Goal: Task Accomplishment & Management: Use online tool/utility

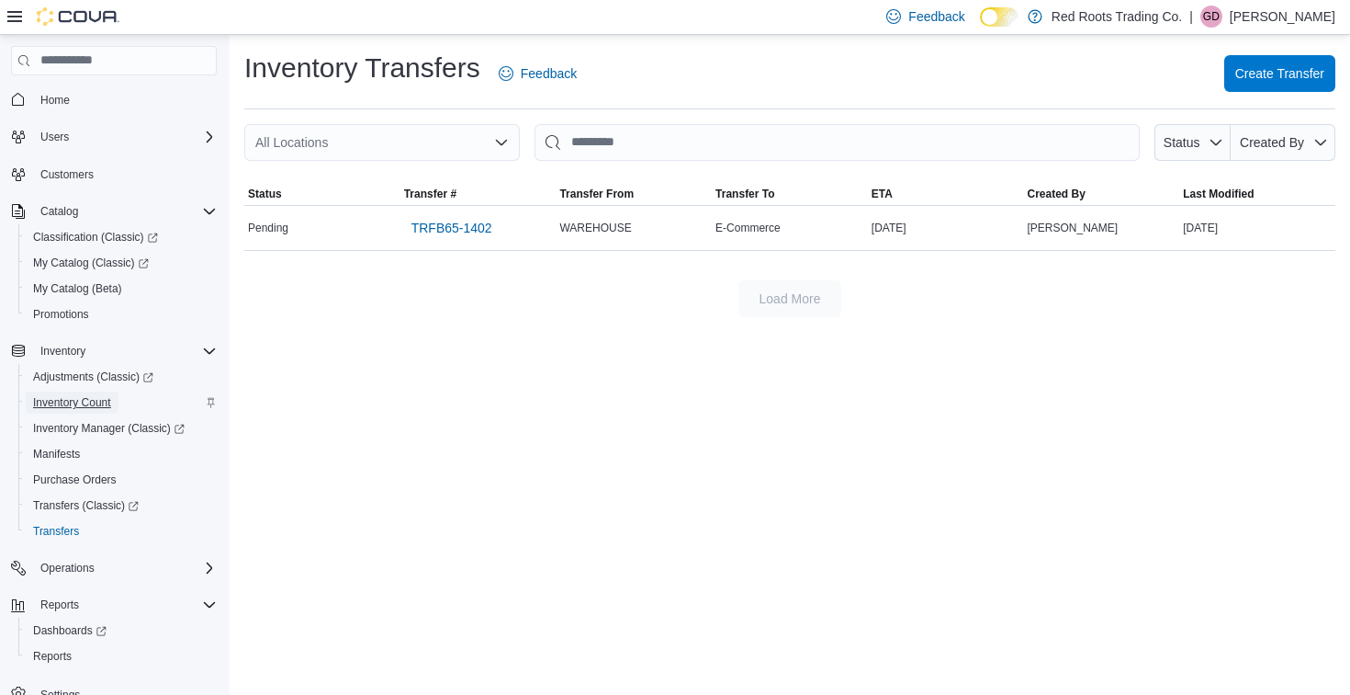
click at [70, 400] on span "Inventory Count" at bounding box center [72, 402] width 78 height 15
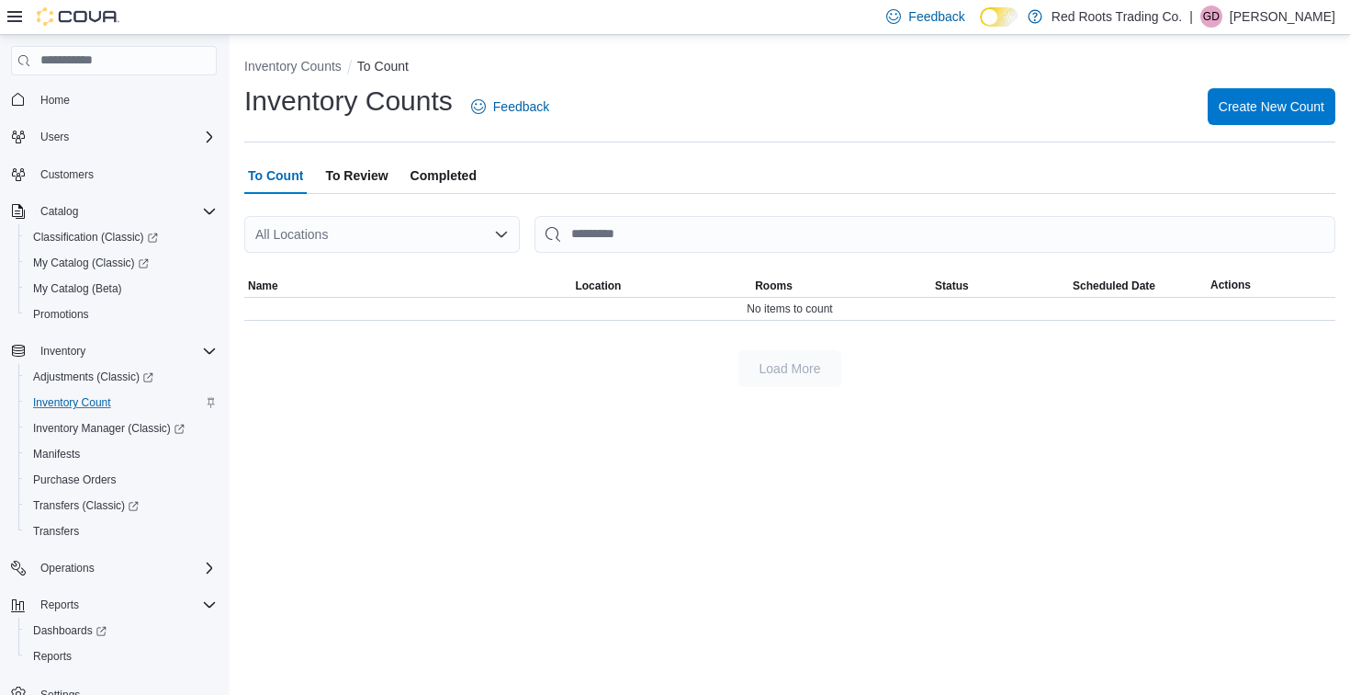
click at [345, 174] on span "To Review" at bounding box center [356, 175] width 62 height 37
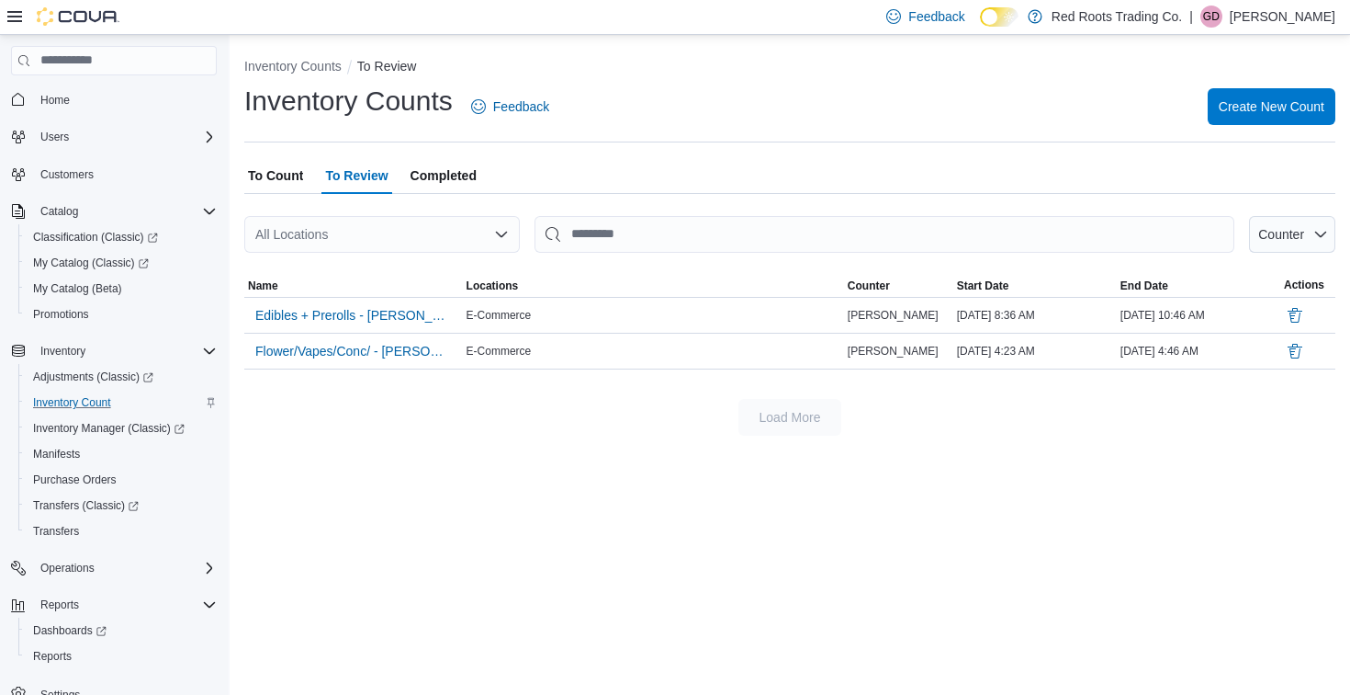
click at [264, 174] on span "To Count" at bounding box center [275, 175] width 55 height 37
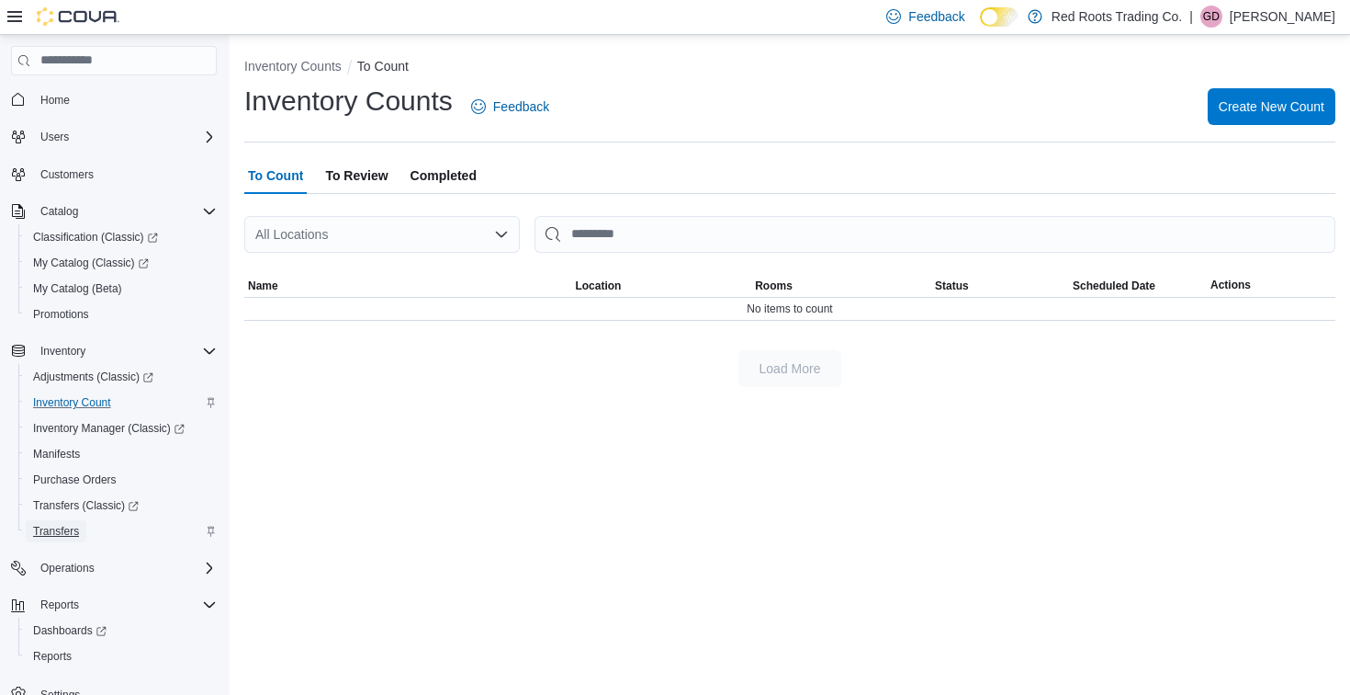
click at [62, 530] on span "Transfers" at bounding box center [56, 531] width 46 height 15
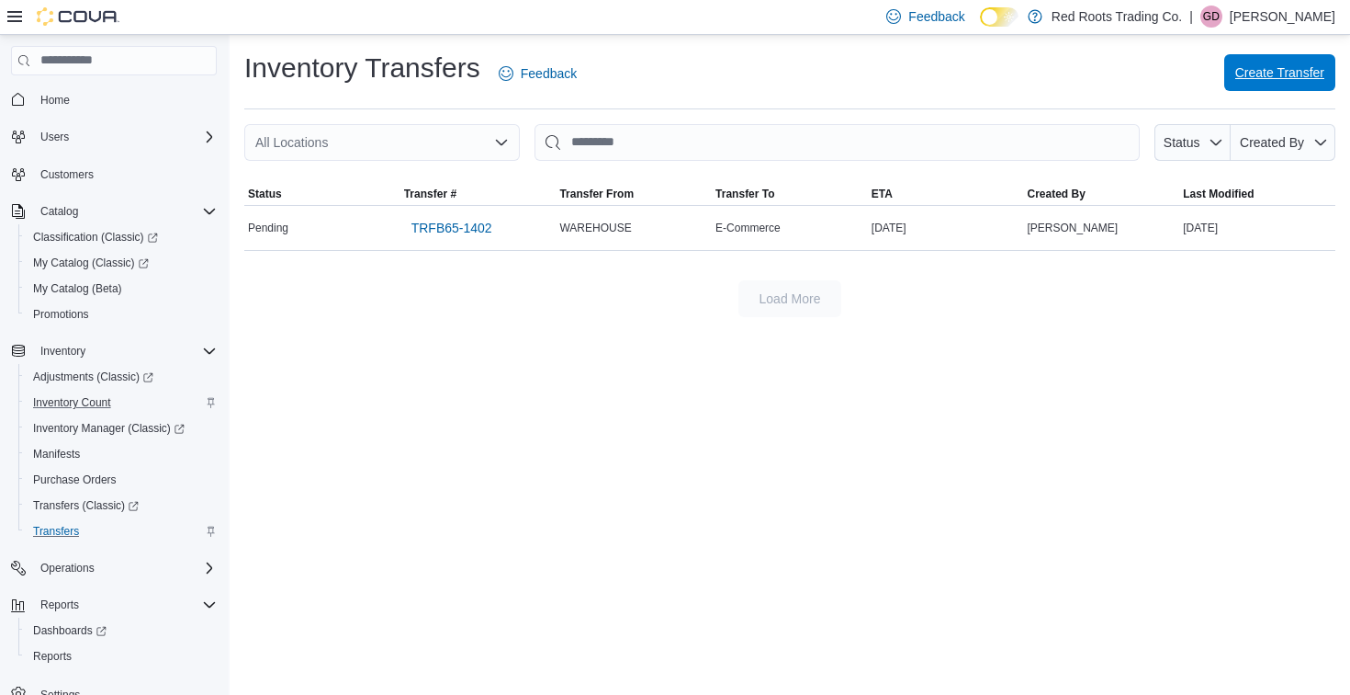
click at [1256, 77] on span "Create Transfer" at bounding box center [1280, 72] width 89 height 18
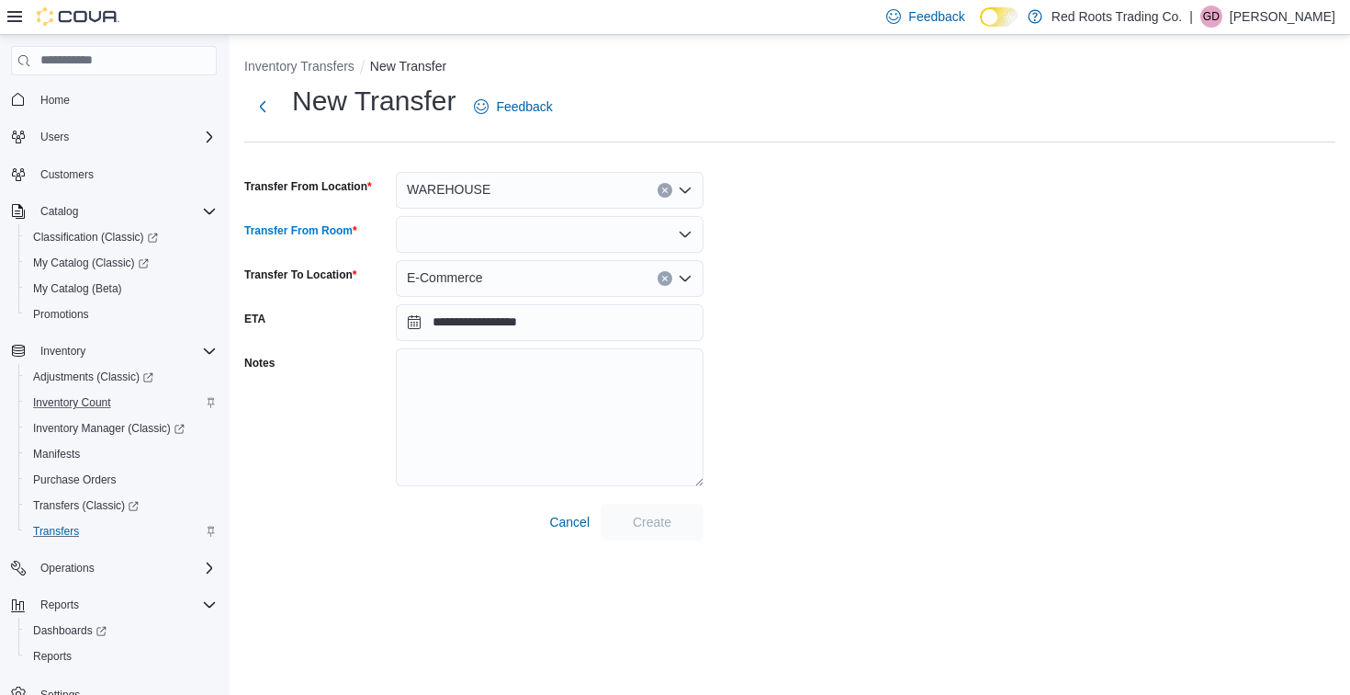
click at [494, 227] on div at bounding box center [550, 234] width 308 height 37
click at [457, 261] on span "Default" at bounding box center [561, 265] width 264 height 18
click at [642, 520] on span "Create" at bounding box center [652, 521] width 39 height 18
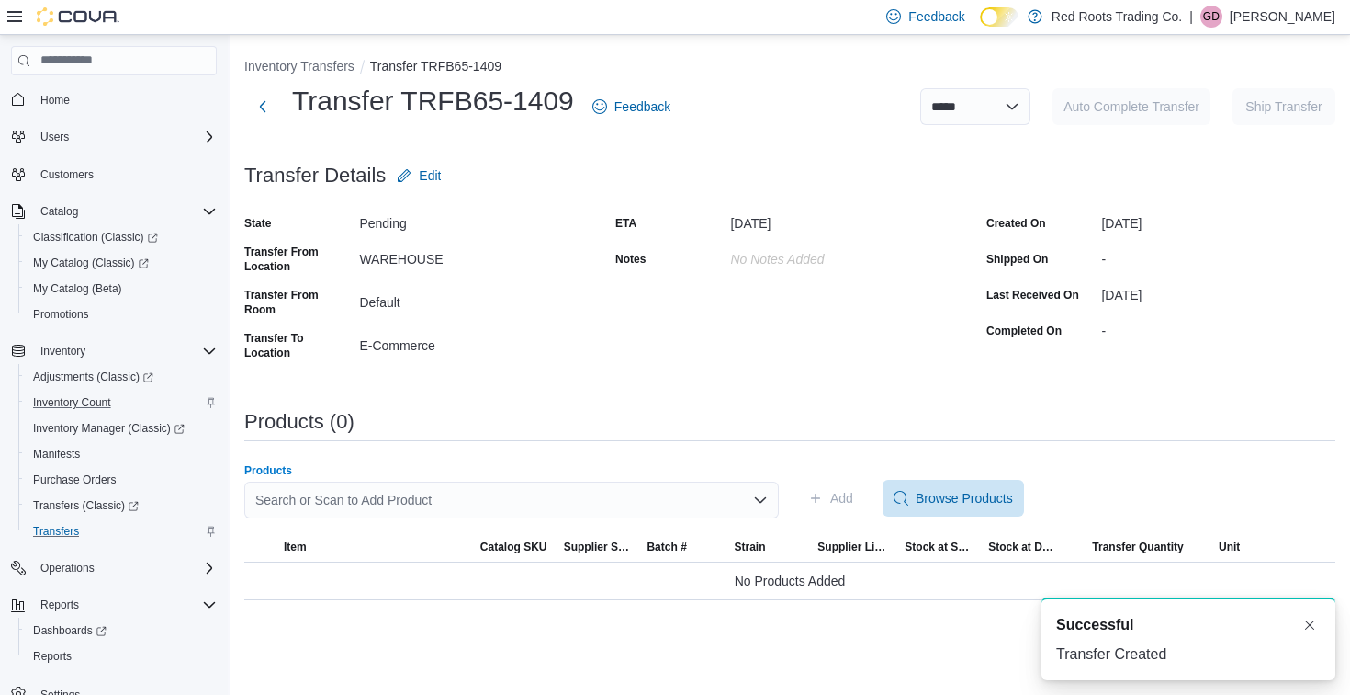
drag, startPoint x: 369, startPoint y: 493, endPoint x: 400, endPoint y: 479, distance: 33.7
click at [370, 493] on div "Search or Scan to Add Product" at bounding box center [511, 499] width 535 height 37
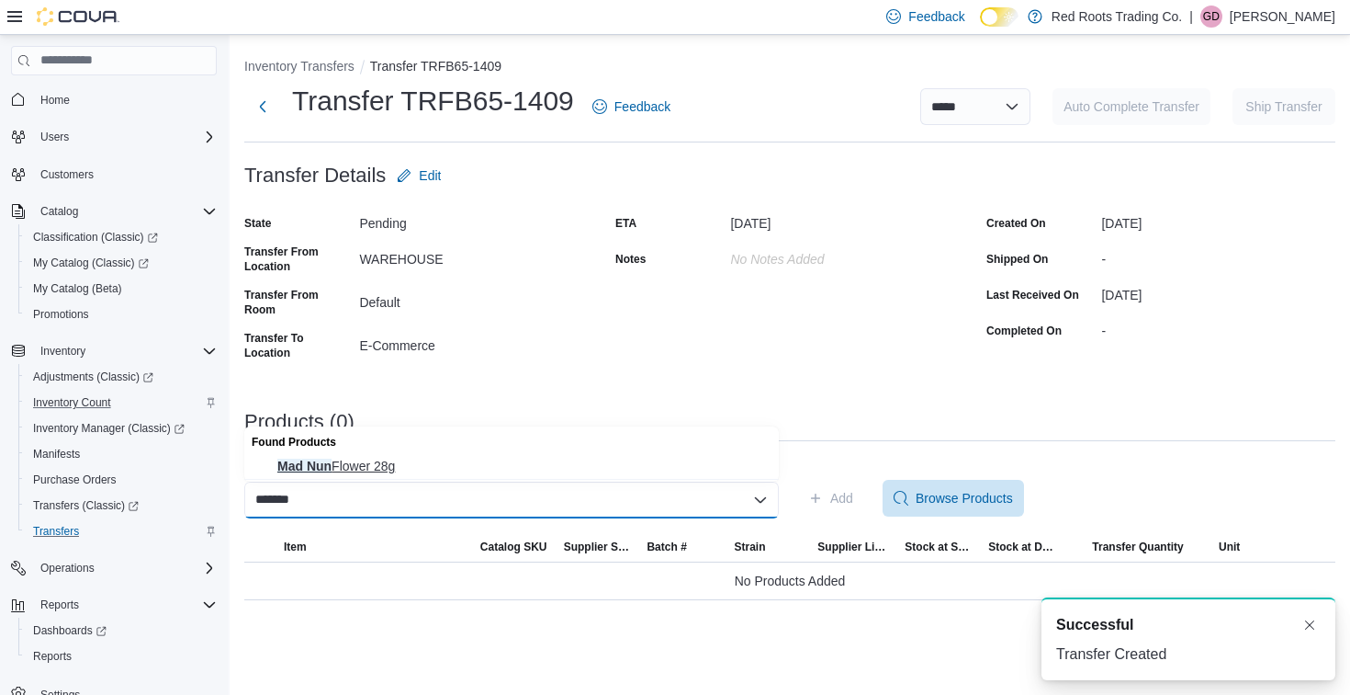
type input "*******"
click at [293, 473] on span "Mad Nun Flower 28g" at bounding box center [522, 466] width 491 height 18
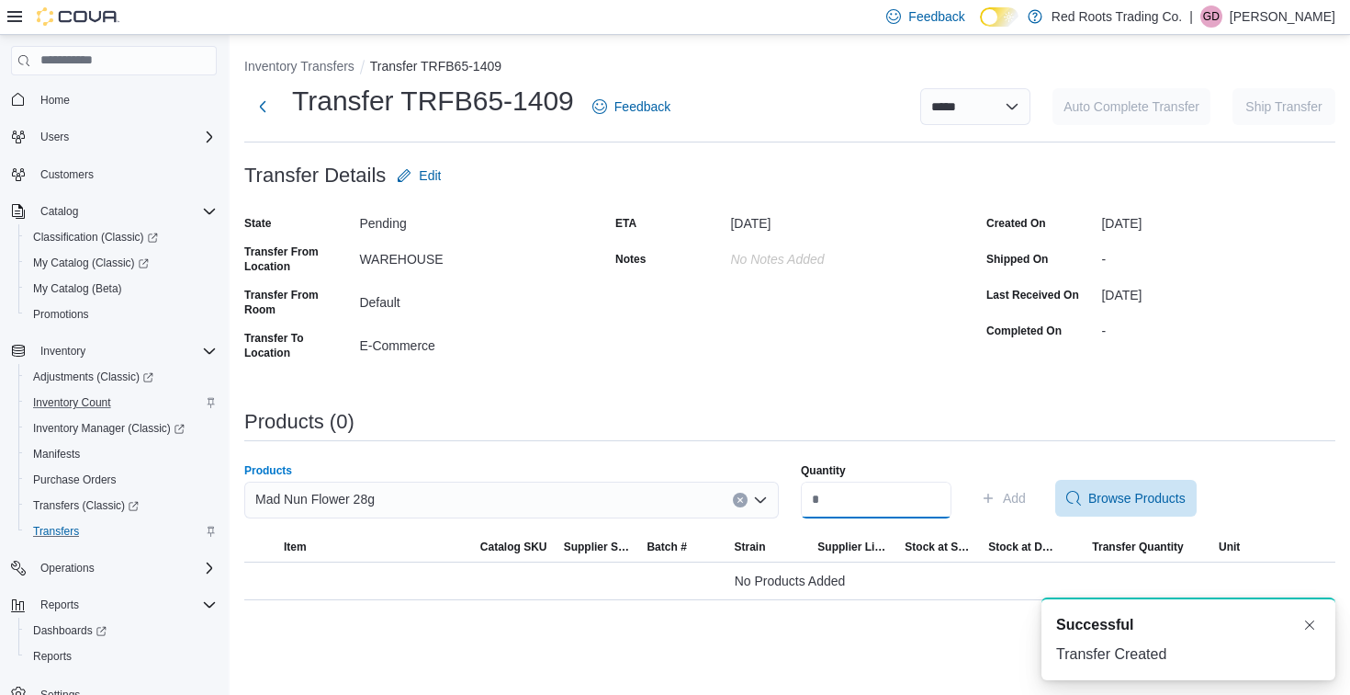
click at [904, 497] on input "Quantity" at bounding box center [876, 499] width 151 height 37
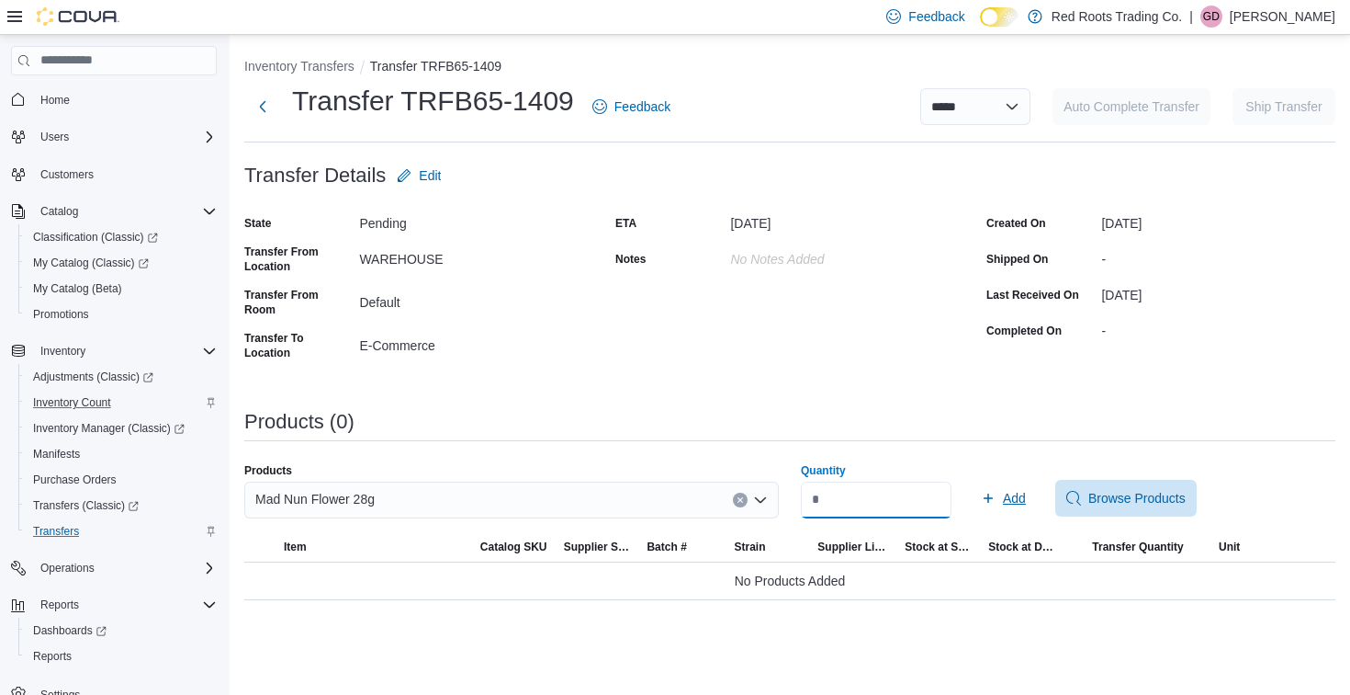
type input "*"
click at [1022, 499] on span "Add" at bounding box center [1014, 498] width 23 height 18
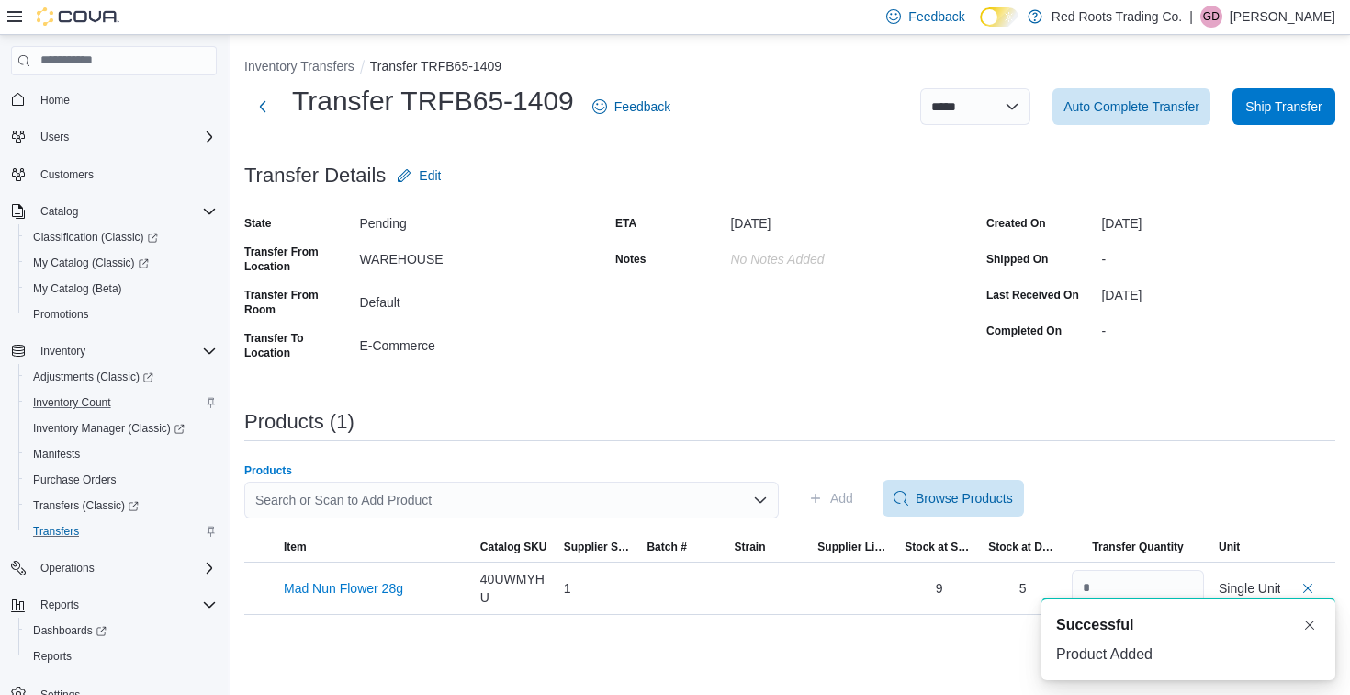
click at [601, 500] on div "Search or Scan to Add Product" at bounding box center [511, 499] width 535 height 37
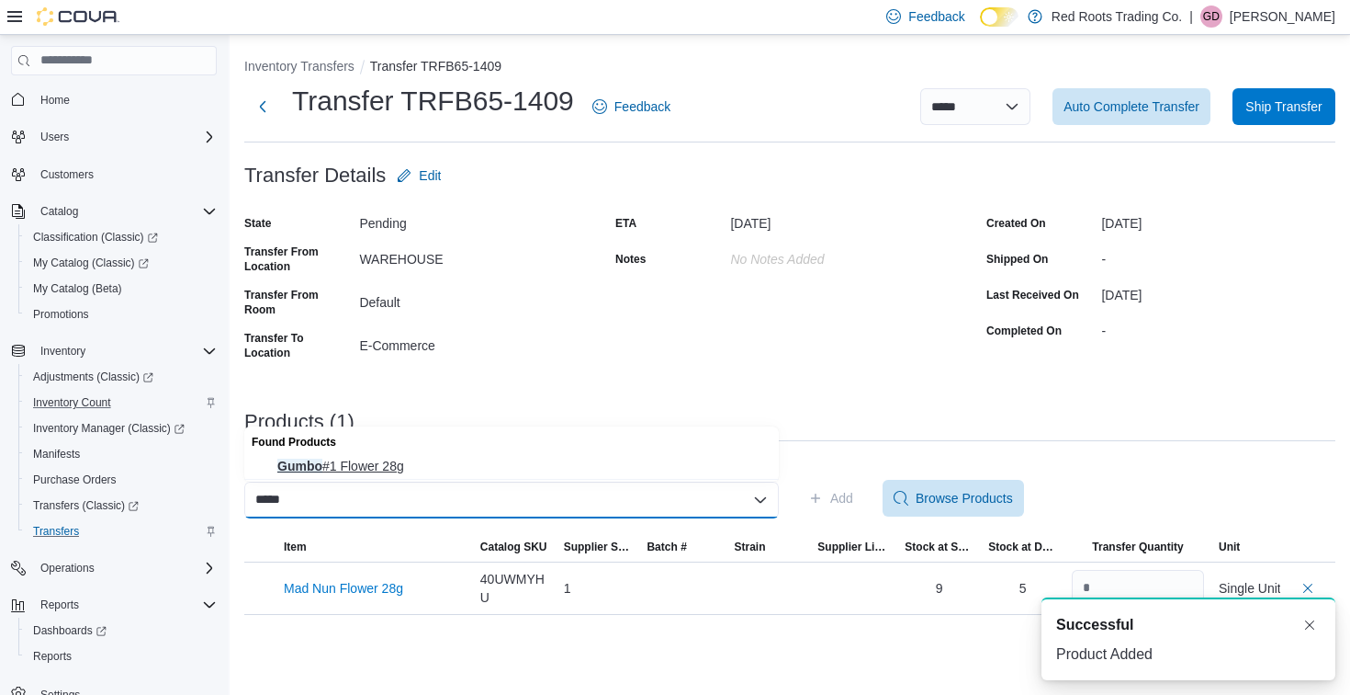
type input "*****"
click at [307, 463] on span "Gumbo #1 Flower 28g" at bounding box center [522, 466] width 491 height 18
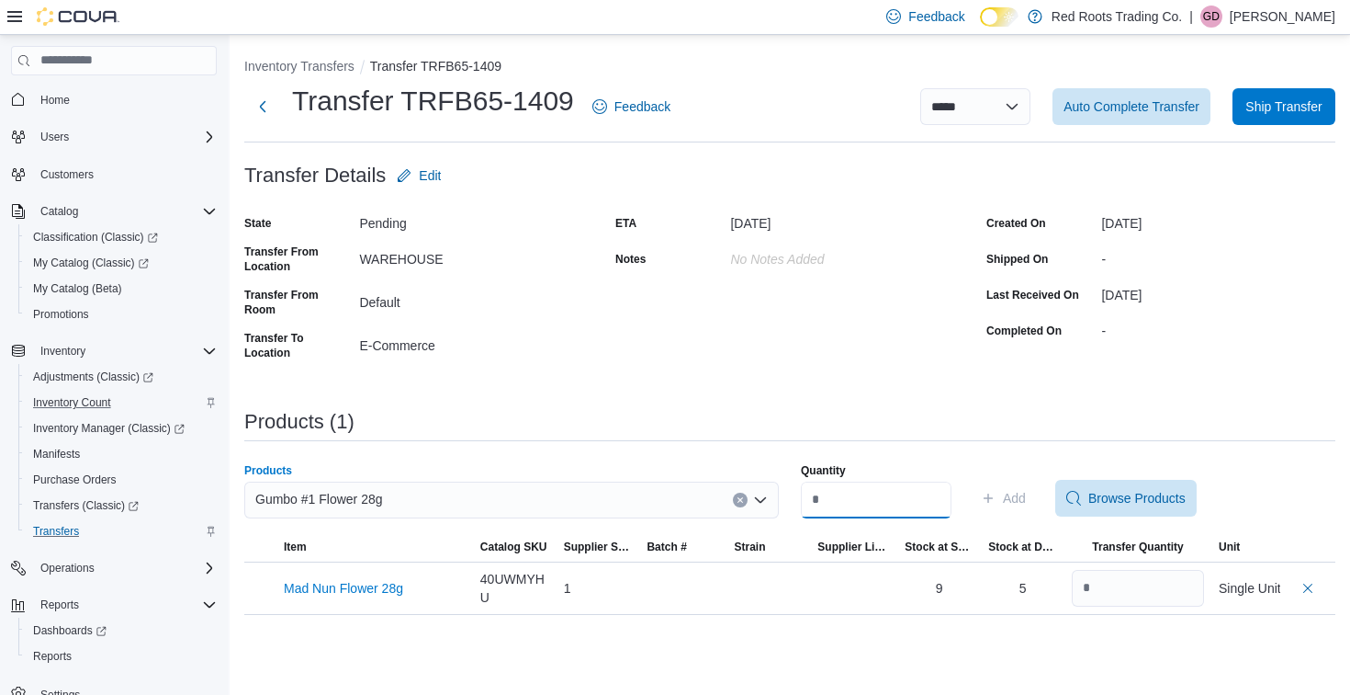
click at [843, 499] on input "Quantity" at bounding box center [876, 499] width 151 height 37
type input "*"
click at [1023, 495] on span "Add" at bounding box center [1014, 498] width 23 height 18
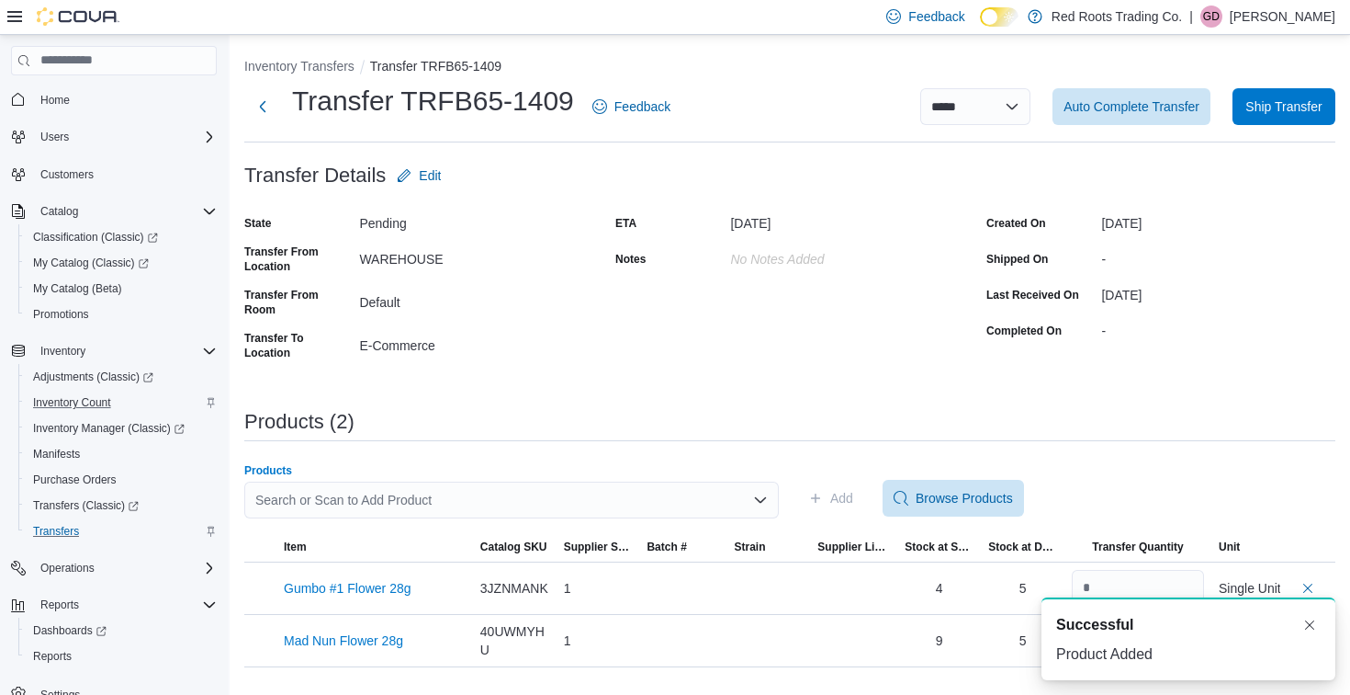
click at [583, 489] on div "Search or Scan to Add Product" at bounding box center [511, 499] width 535 height 37
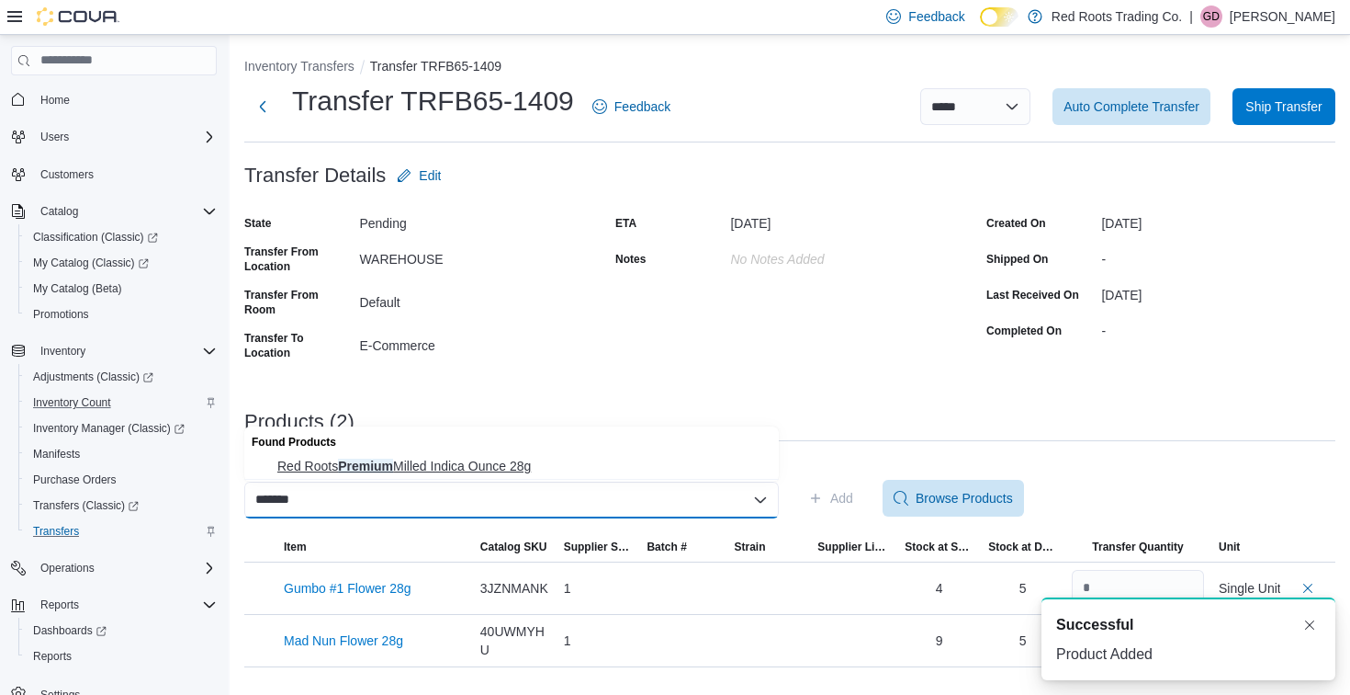
type input "*******"
click at [414, 461] on span "Red Roots Premium Milled Indica Ounce 28g" at bounding box center [522, 466] width 491 height 18
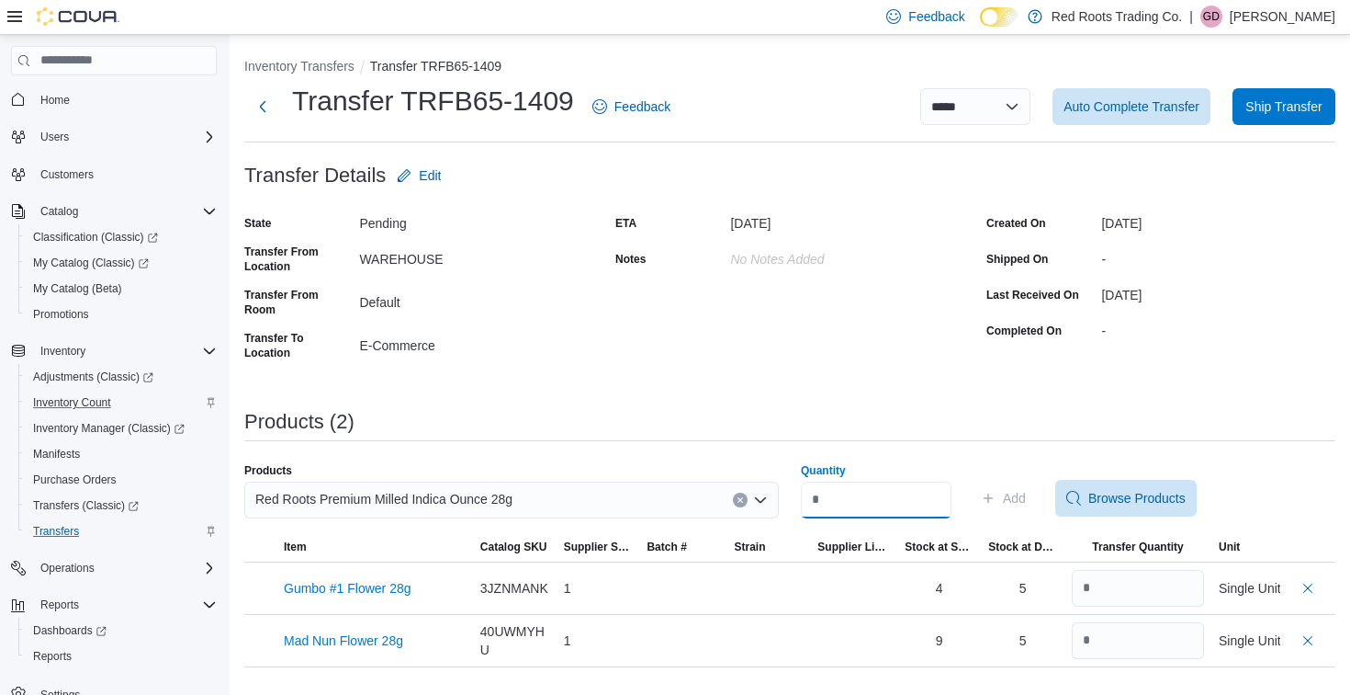
click at [873, 501] on input "Quantity" at bounding box center [876, 499] width 151 height 37
type input "*"
click at [1026, 502] on span "Add" at bounding box center [1014, 498] width 23 height 18
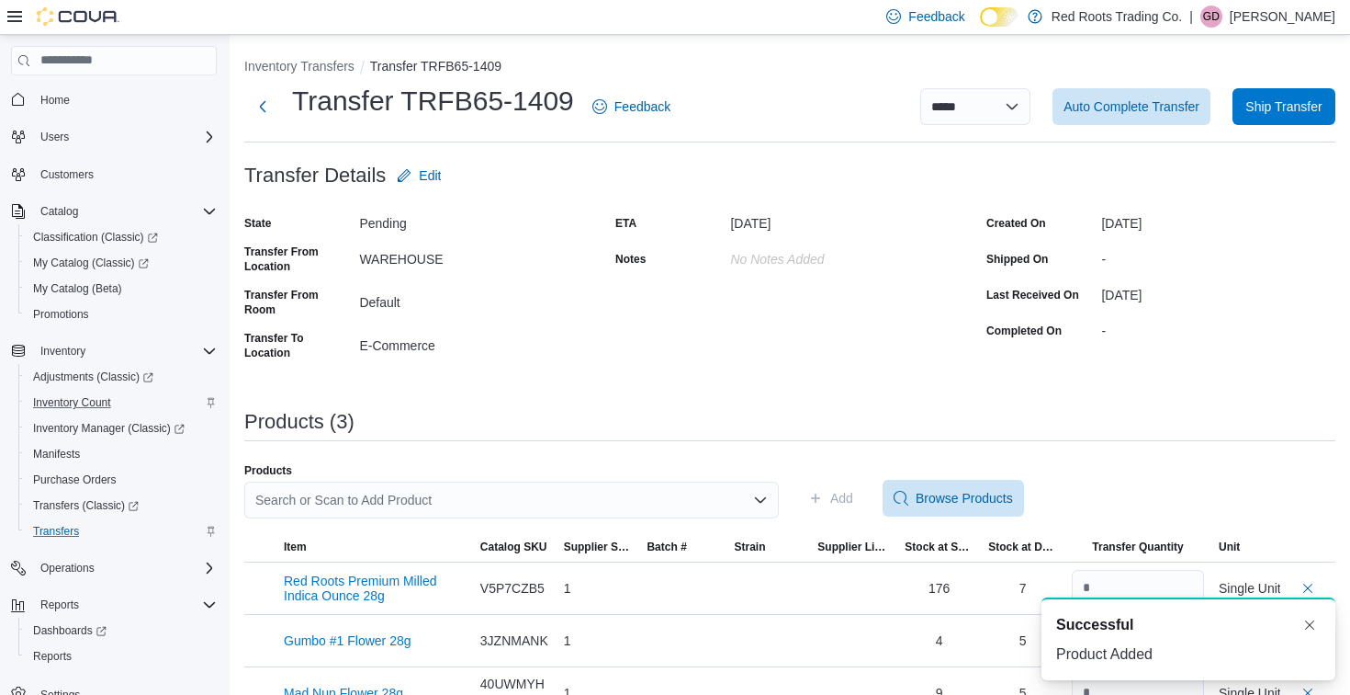
click at [642, 504] on div "Search or Scan to Add Product" at bounding box center [511, 499] width 535 height 37
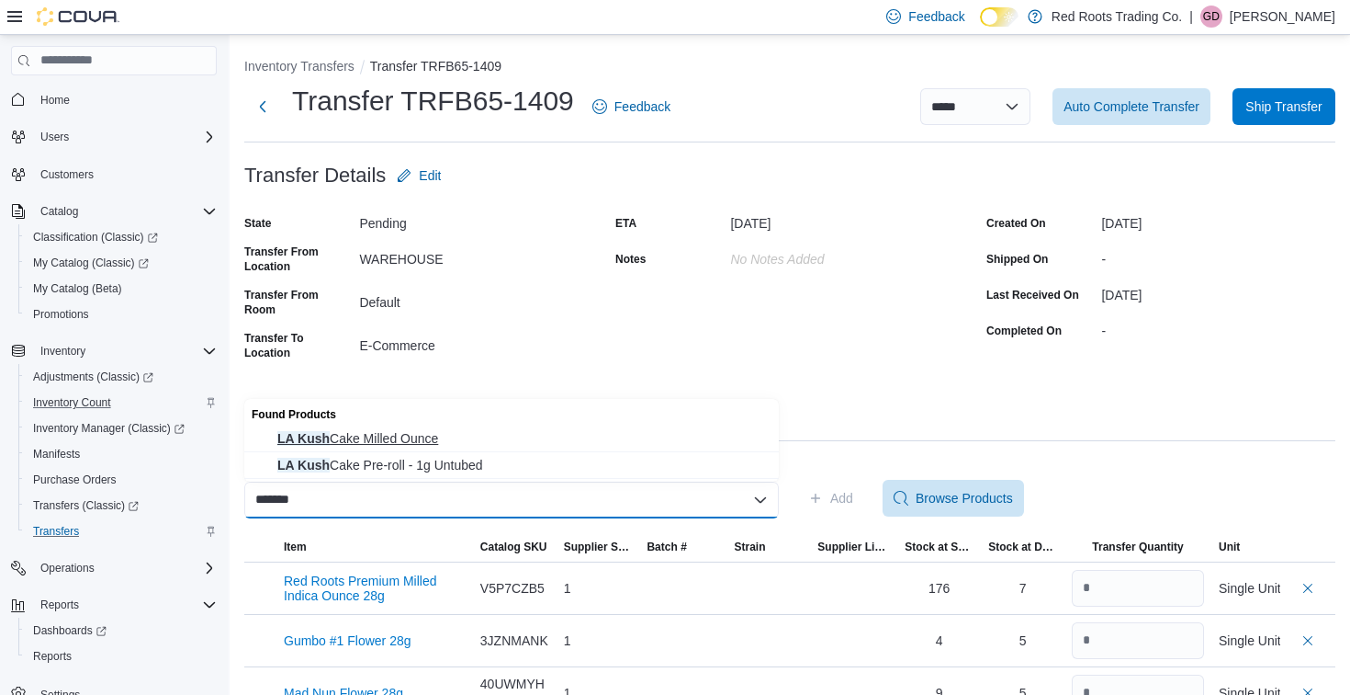
type input "*******"
click at [333, 435] on span "LA Kush Cake Milled Ounce" at bounding box center [522, 438] width 491 height 18
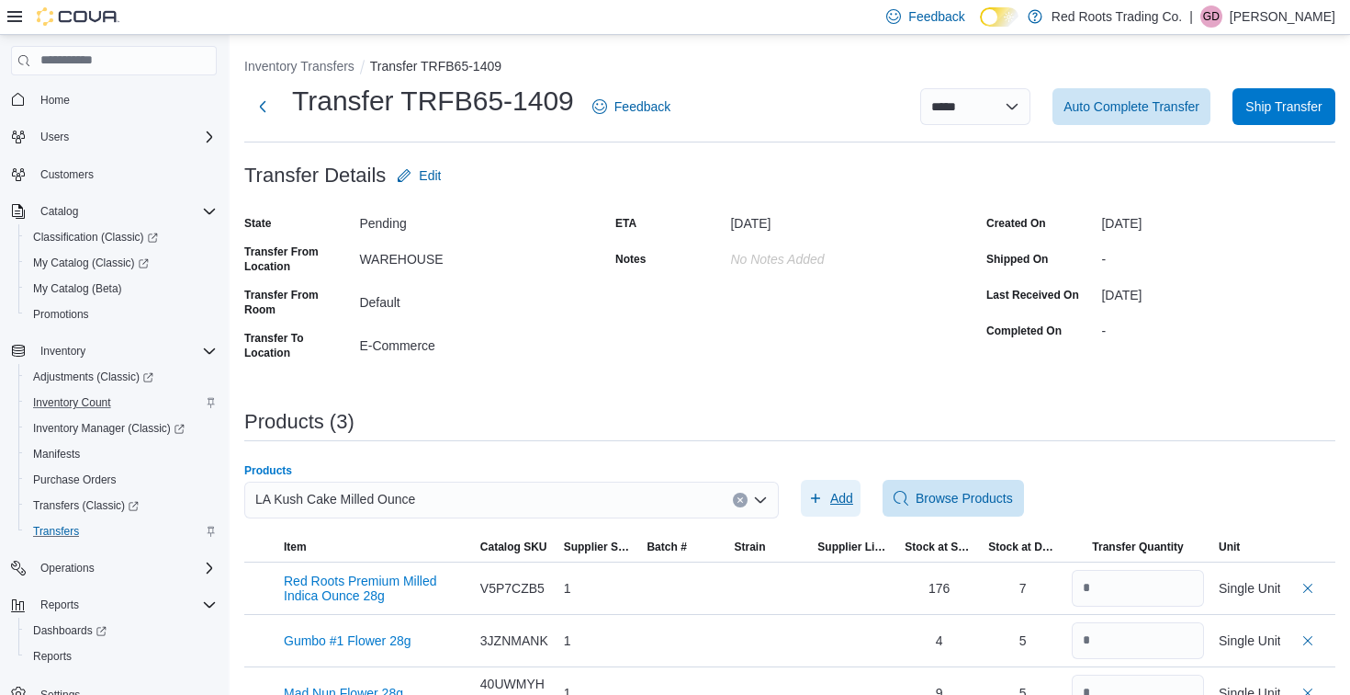
click at [837, 497] on span "Add" at bounding box center [841, 498] width 23 height 18
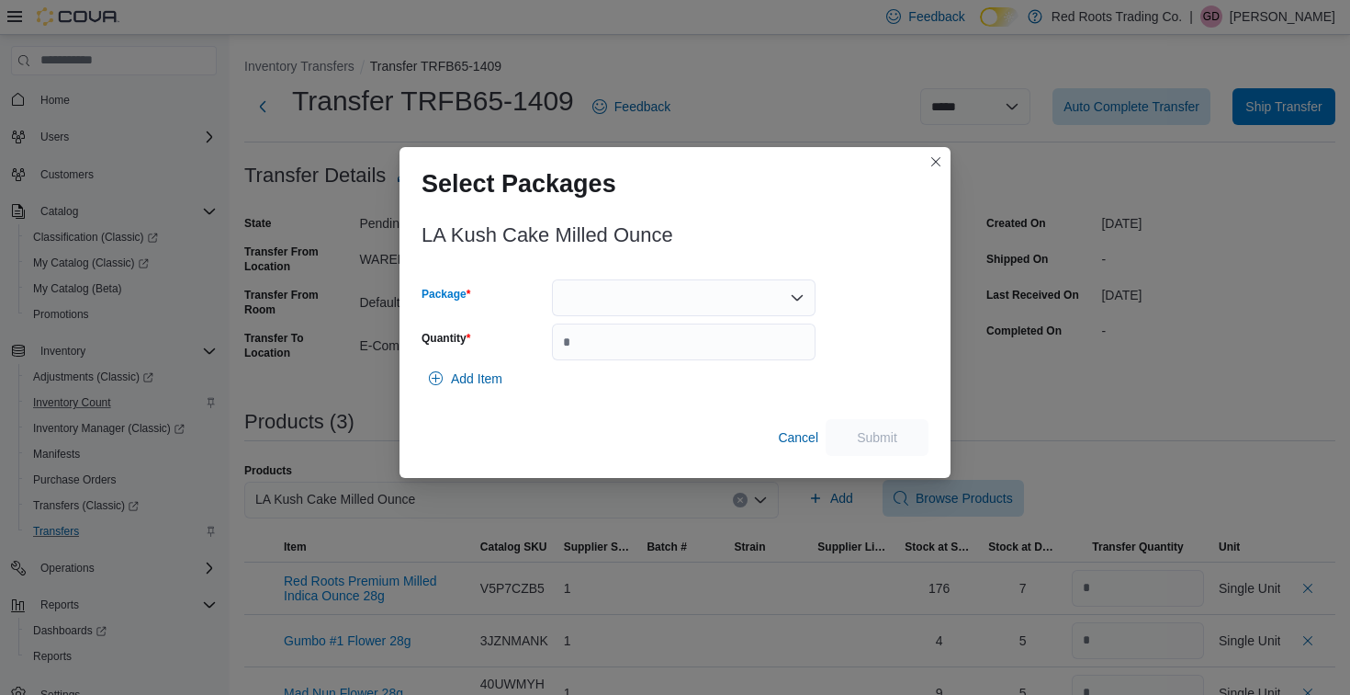
click at [585, 306] on div at bounding box center [684, 297] width 264 height 37
click at [585, 356] on span "1" at bounding box center [695, 355] width 220 height 18
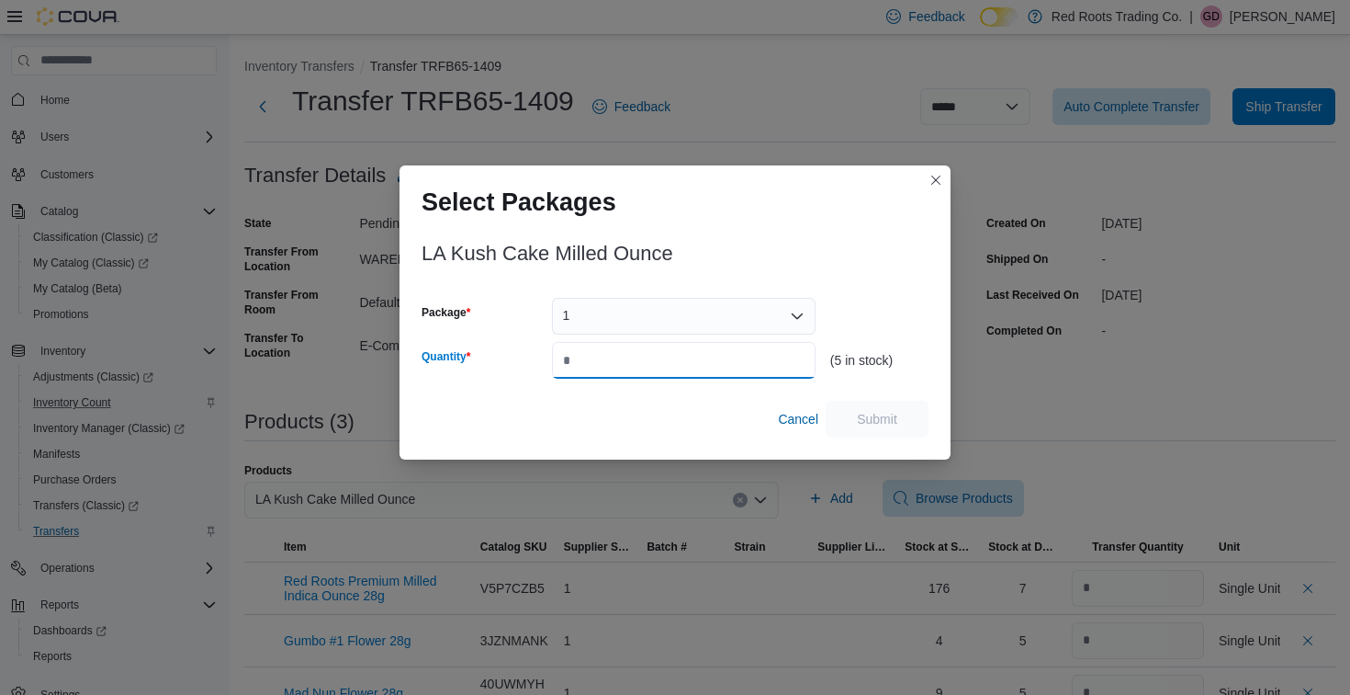
click at [602, 342] on input "Quantity" at bounding box center [684, 360] width 264 height 37
click at [597, 355] on input "Quantity" at bounding box center [684, 360] width 264 height 37
type input "*"
click at [864, 415] on span "Submit" at bounding box center [877, 418] width 40 height 18
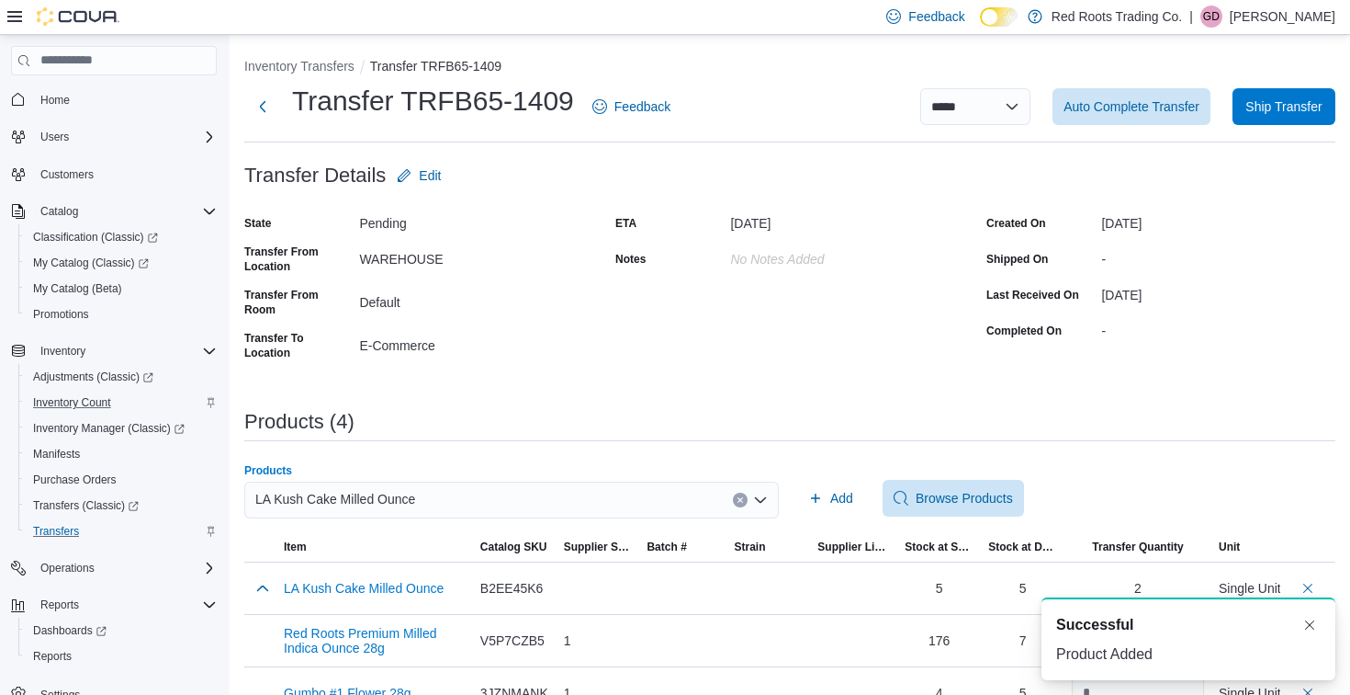
click at [580, 488] on div "LA Kush Cake Milled Ounce" at bounding box center [511, 499] width 535 height 37
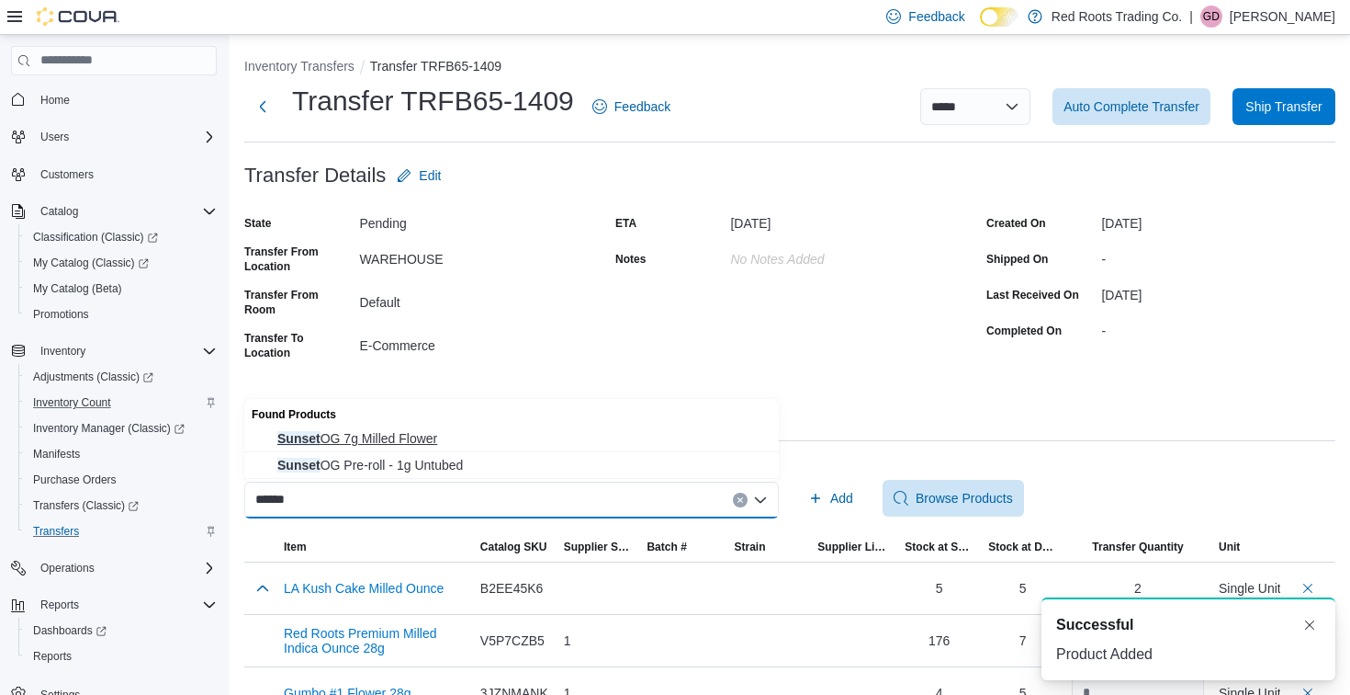
type input "******"
click at [332, 439] on span "Sunset OG 7g Milled Flower" at bounding box center [522, 438] width 491 height 18
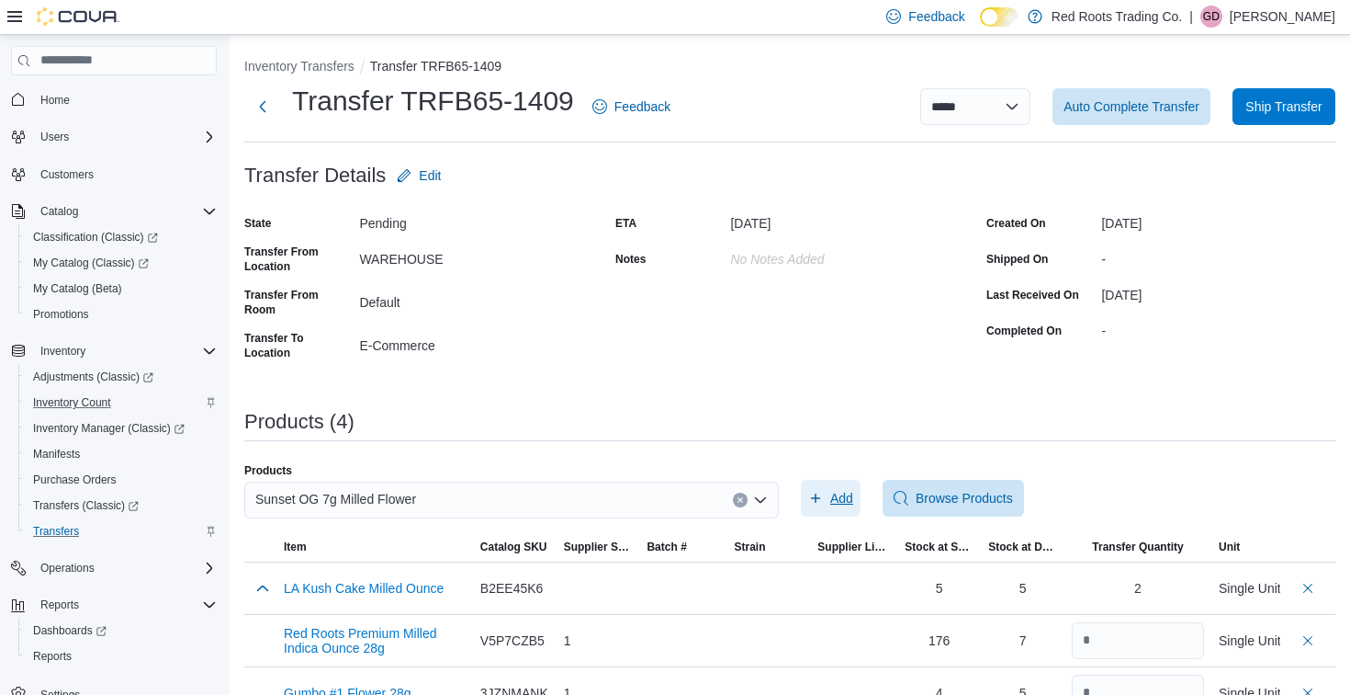
click at [845, 493] on span "Add" at bounding box center [841, 498] width 23 height 18
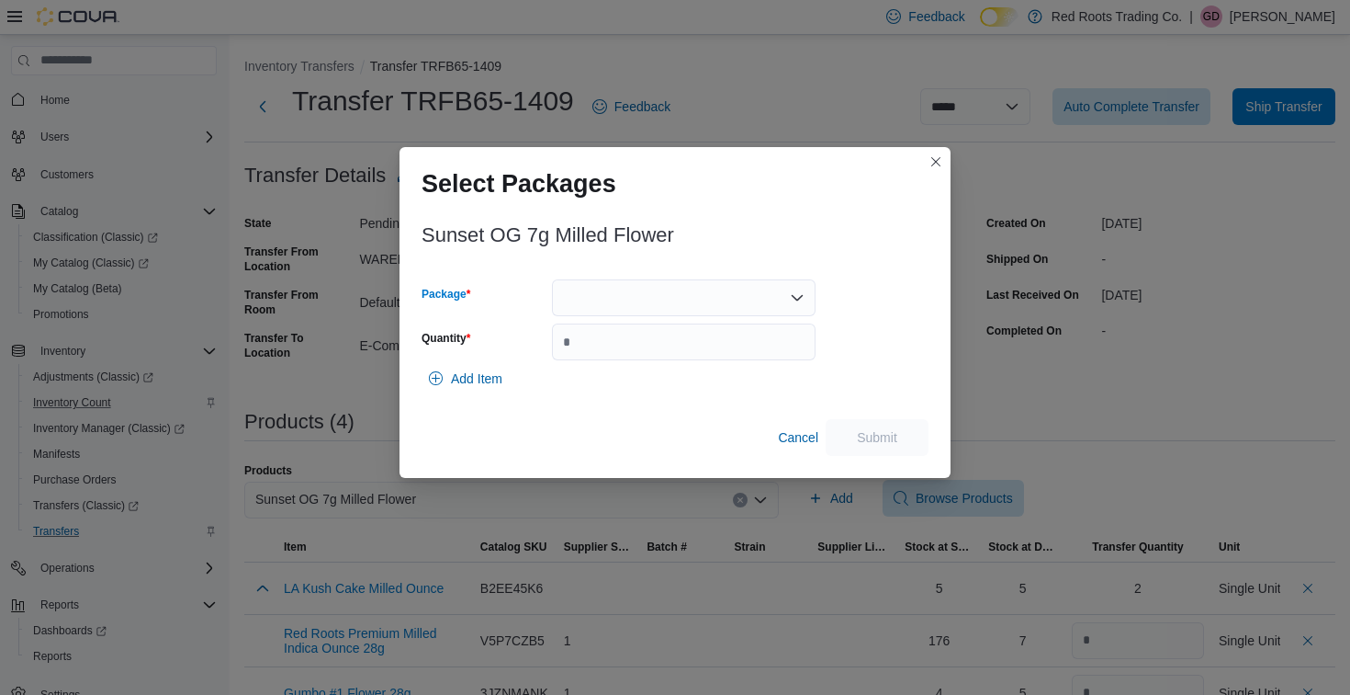
click at [590, 296] on div at bounding box center [684, 297] width 264 height 37
click at [585, 354] on span "1" at bounding box center [695, 355] width 220 height 18
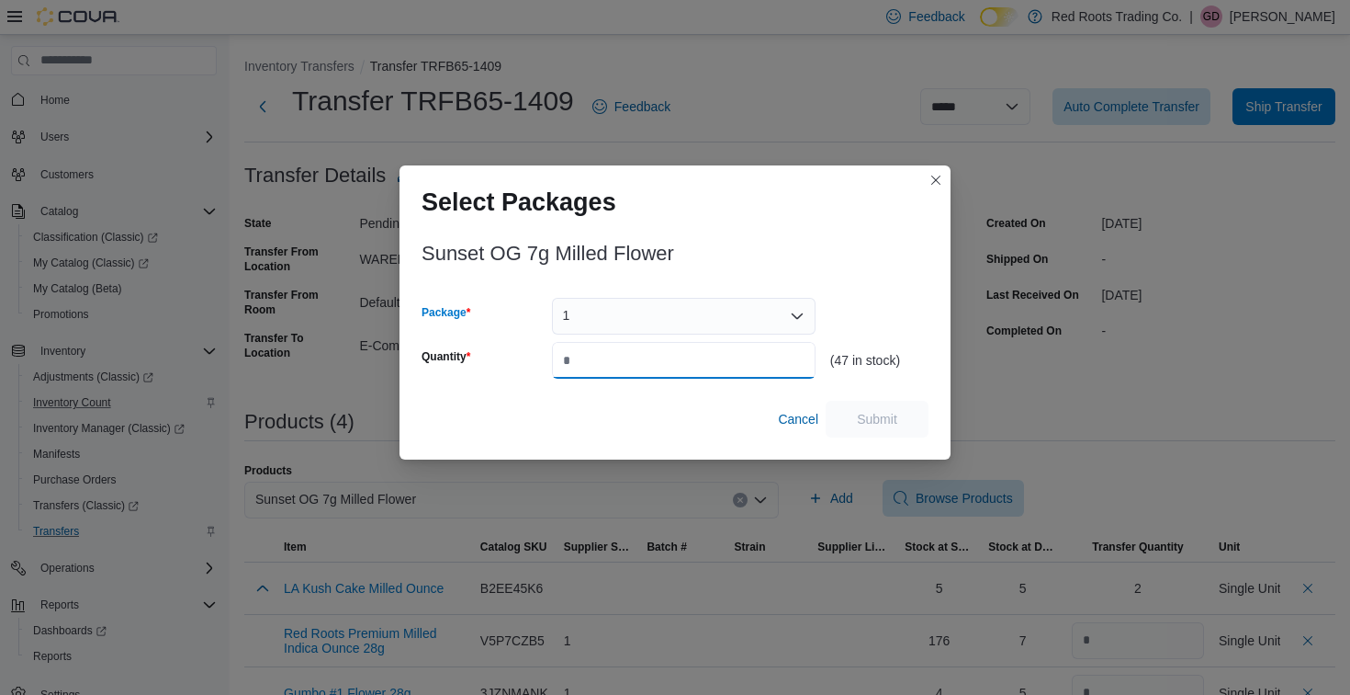
click at [591, 357] on input "Quantity" at bounding box center [684, 360] width 264 height 37
type input "*"
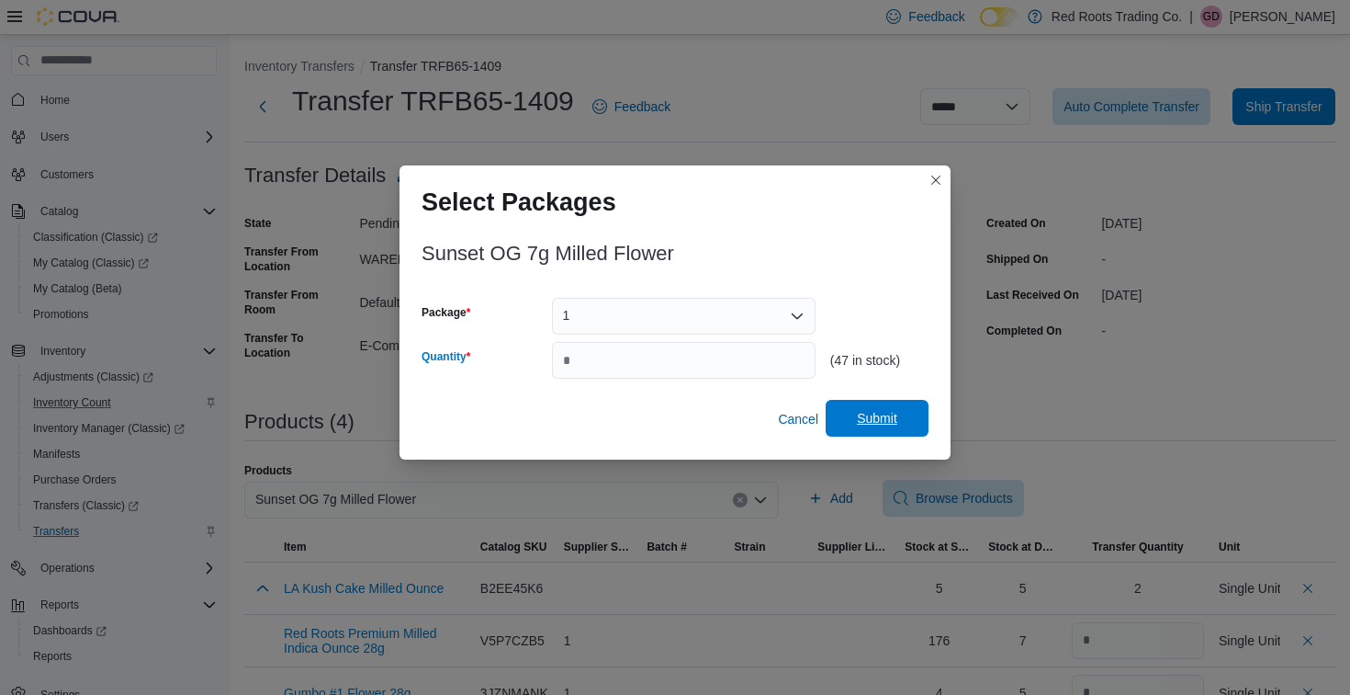
click at [880, 411] on span "Submit" at bounding box center [877, 418] width 40 height 18
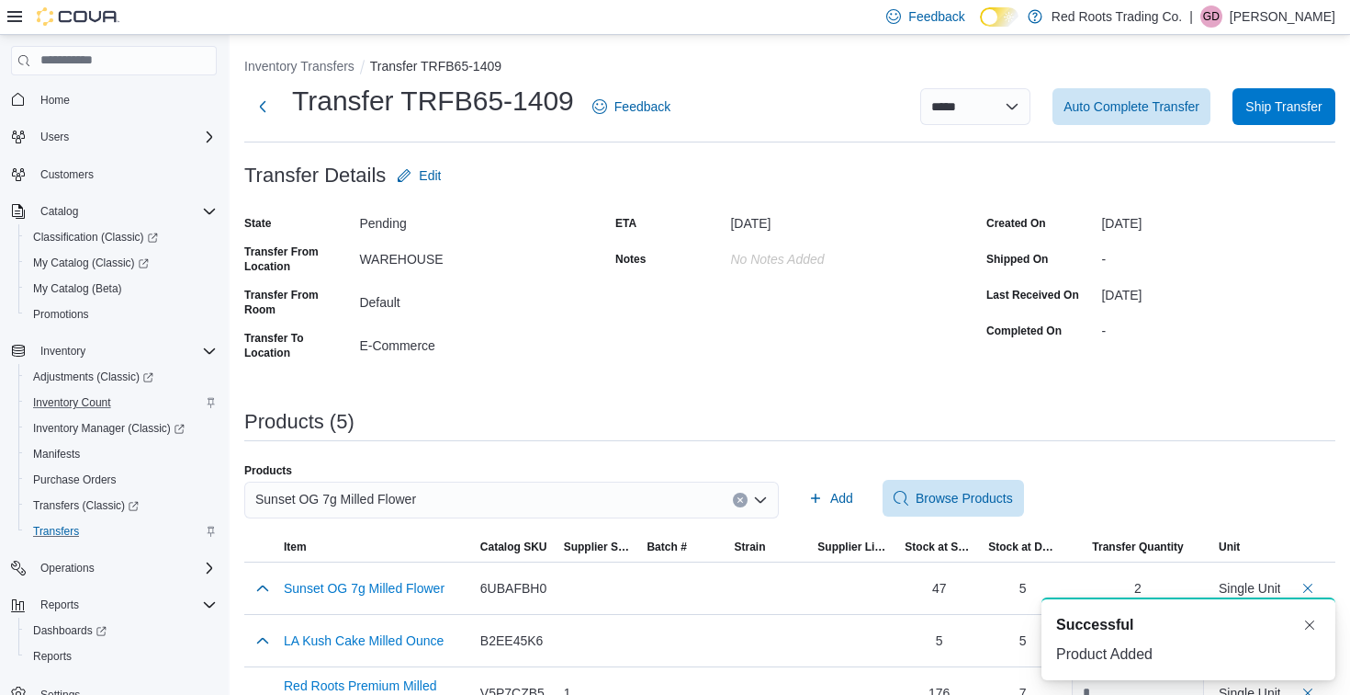
click at [627, 498] on div "Sunset OG 7g Milled Flower" at bounding box center [511, 499] width 535 height 37
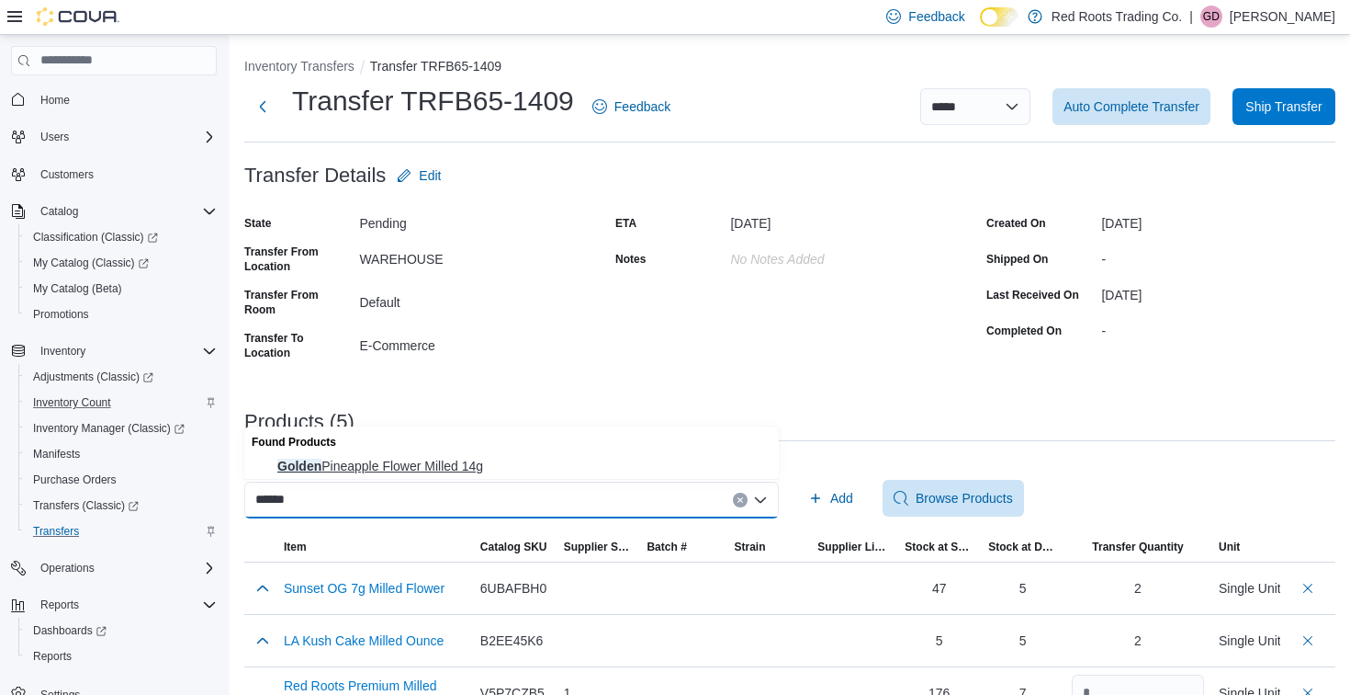
type input "******"
click at [327, 461] on span "Golden Pineapple Flower Milled 14g" at bounding box center [522, 466] width 491 height 18
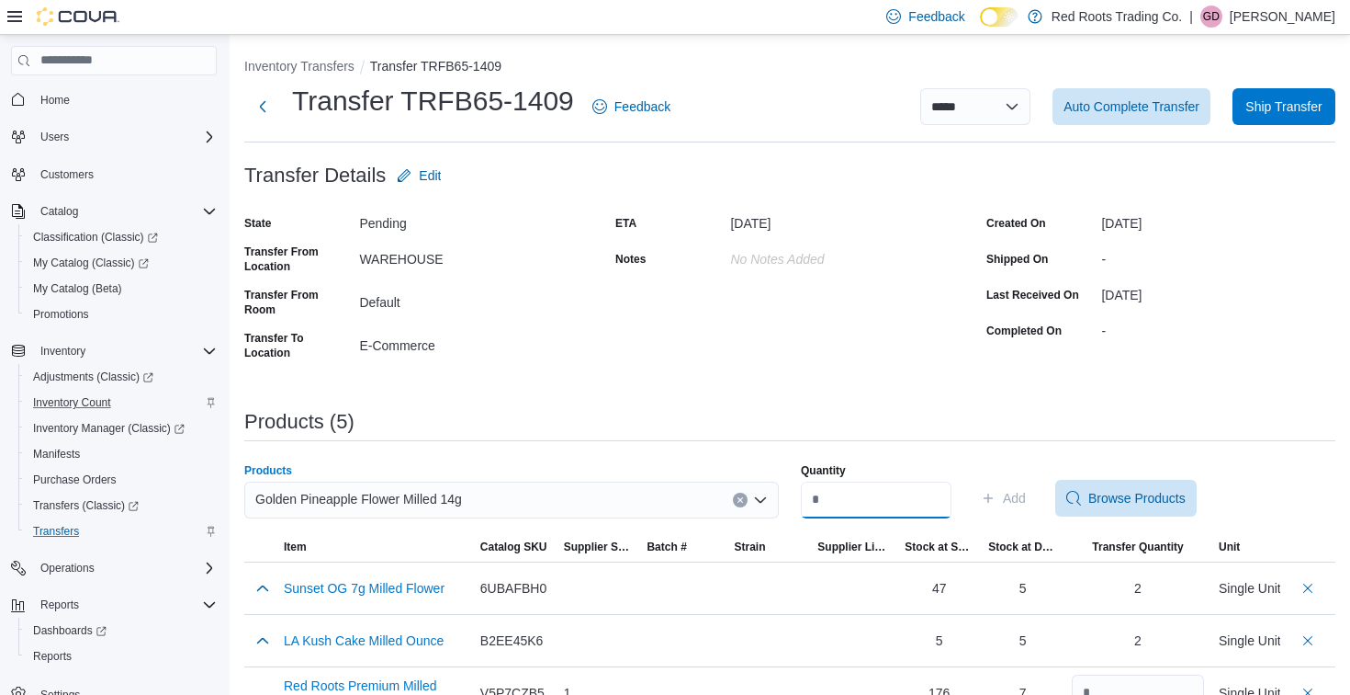
click at [915, 503] on input "Quantity" at bounding box center [876, 499] width 151 height 37
type input "*"
click at [1026, 498] on span "Add" at bounding box center [1014, 498] width 23 height 18
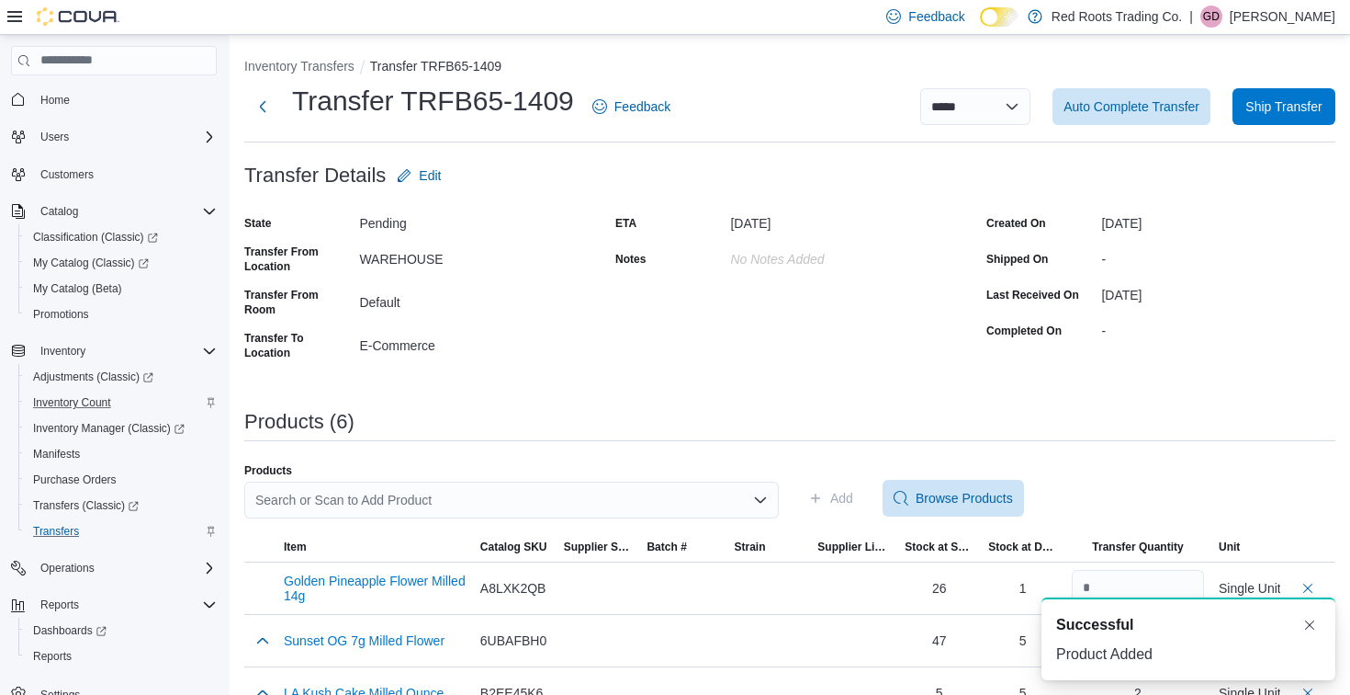
click at [503, 503] on div "Search or Scan to Add Product" at bounding box center [511, 499] width 535 height 37
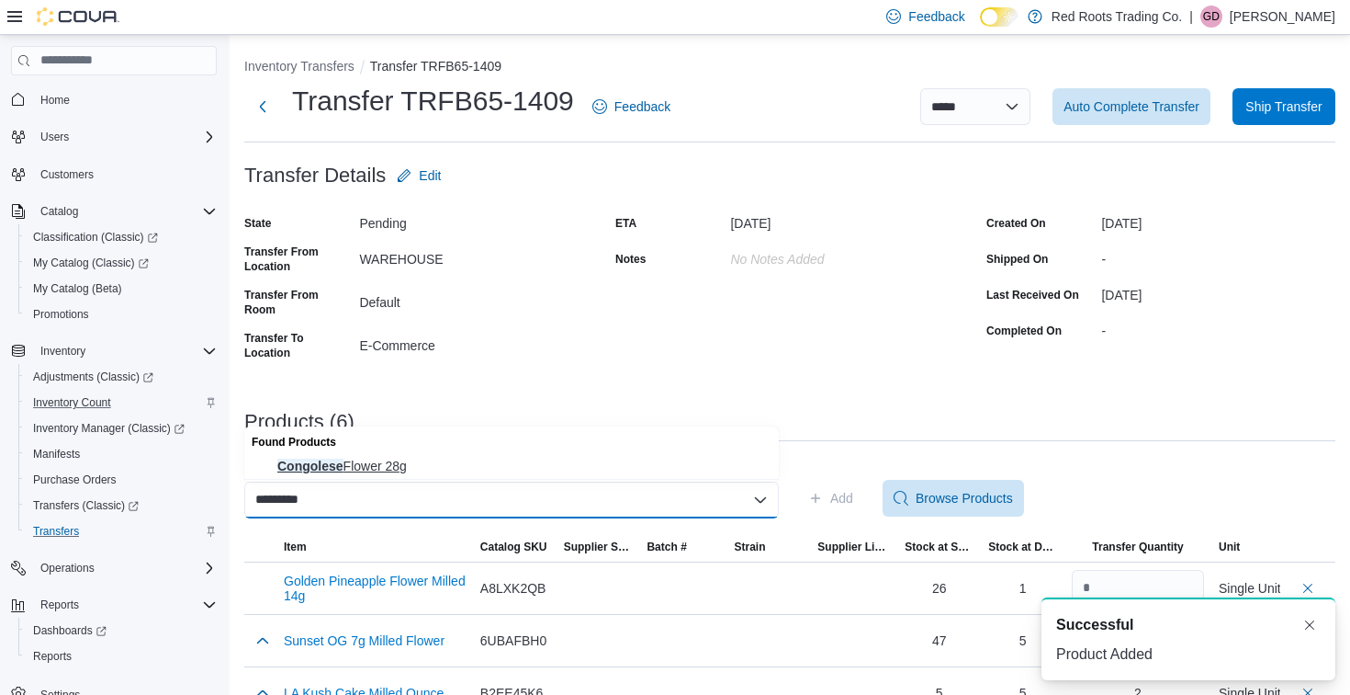
type input "*********"
click at [354, 469] on span "Congolese Flower 28g" at bounding box center [522, 466] width 491 height 18
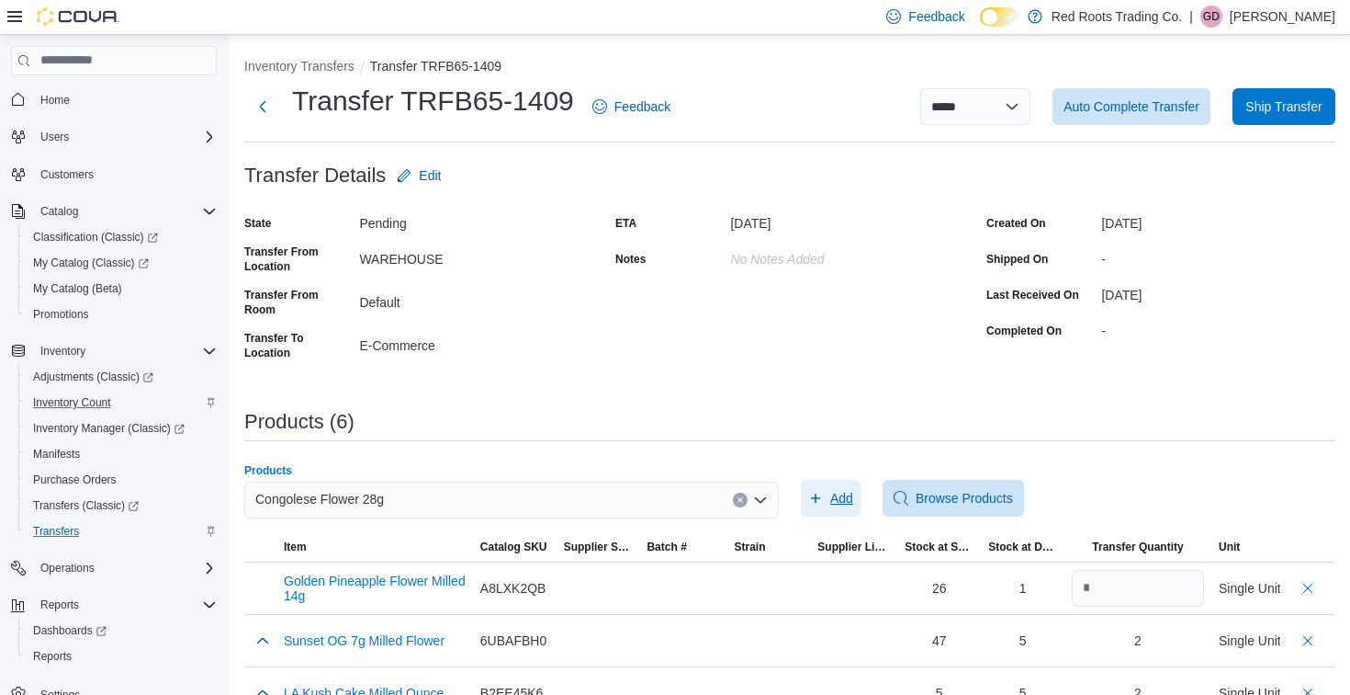
click at [849, 503] on span "Add" at bounding box center [841, 498] width 23 height 18
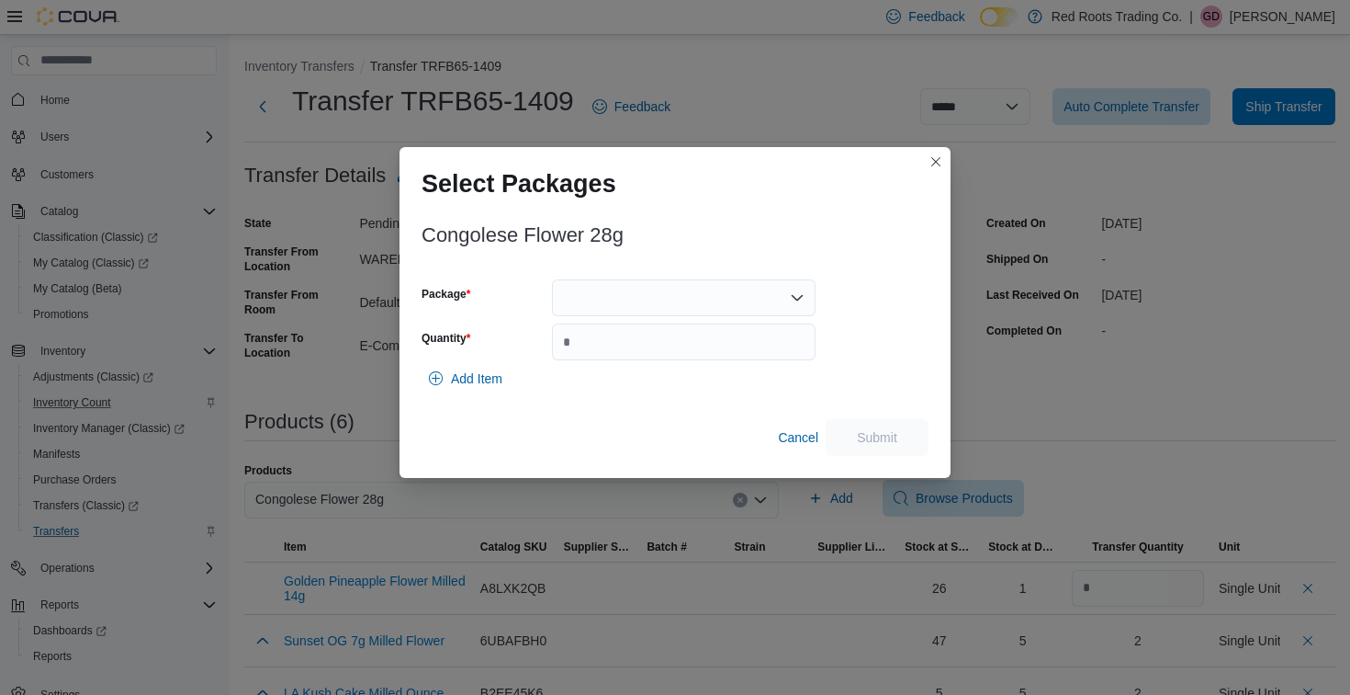
click at [579, 309] on div at bounding box center [684, 297] width 264 height 37
click at [585, 348] on span "1" at bounding box center [695, 355] width 220 height 18
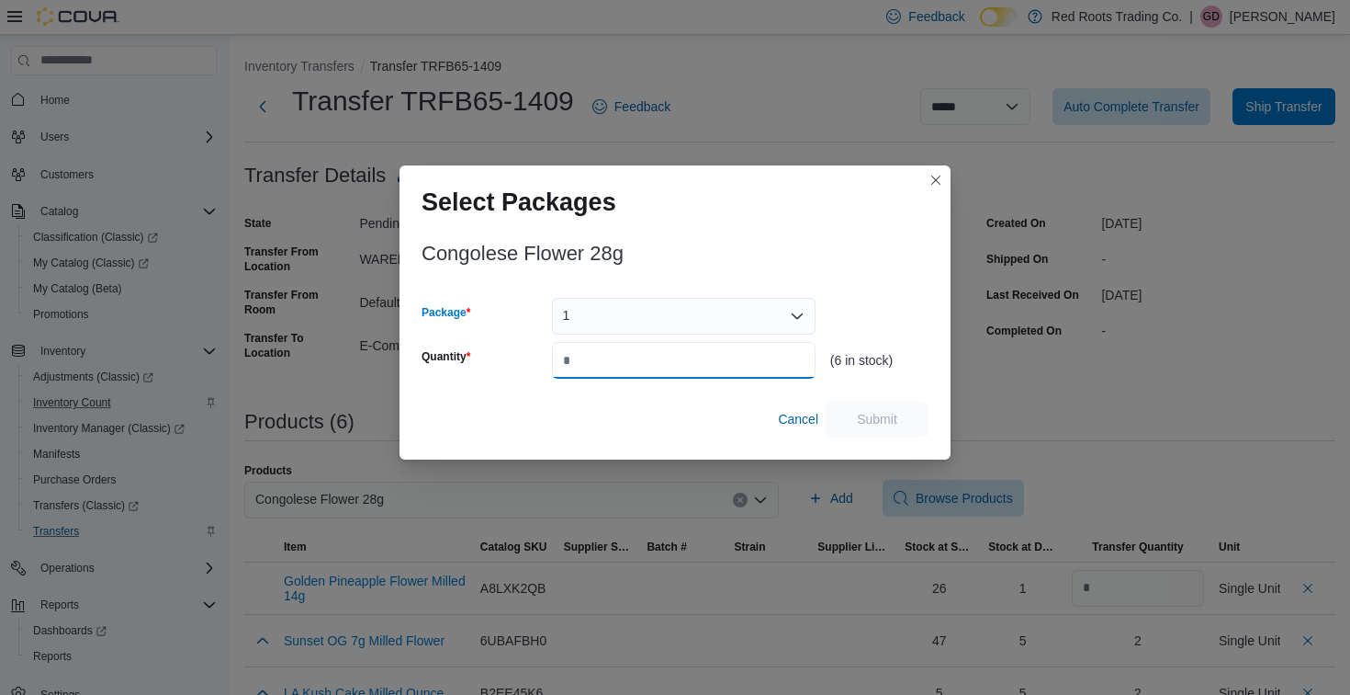
click at [600, 361] on input "Quantity" at bounding box center [684, 360] width 264 height 37
type input "*"
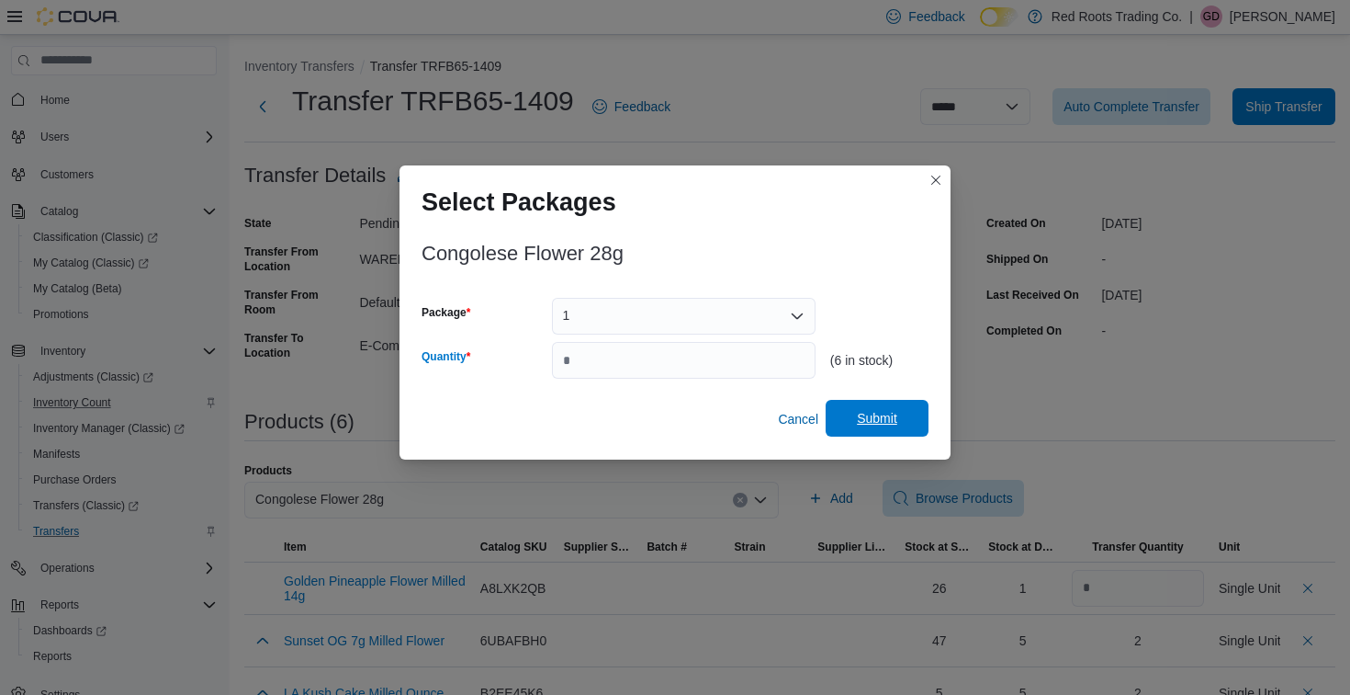
click at [891, 424] on span "Submit" at bounding box center [877, 418] width 40 height 18
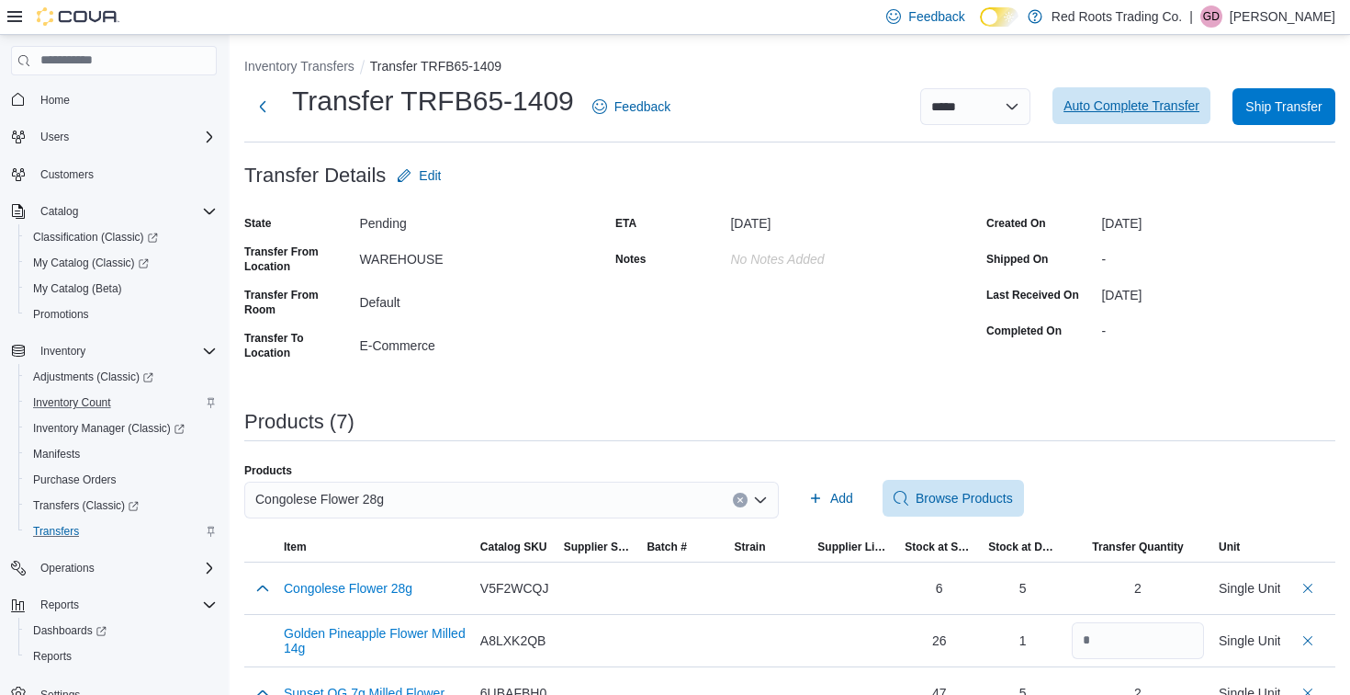
click at [1092, 115] on span "Auto Complete Transfer" at bounding box center [1132, 105] width 136 height 37
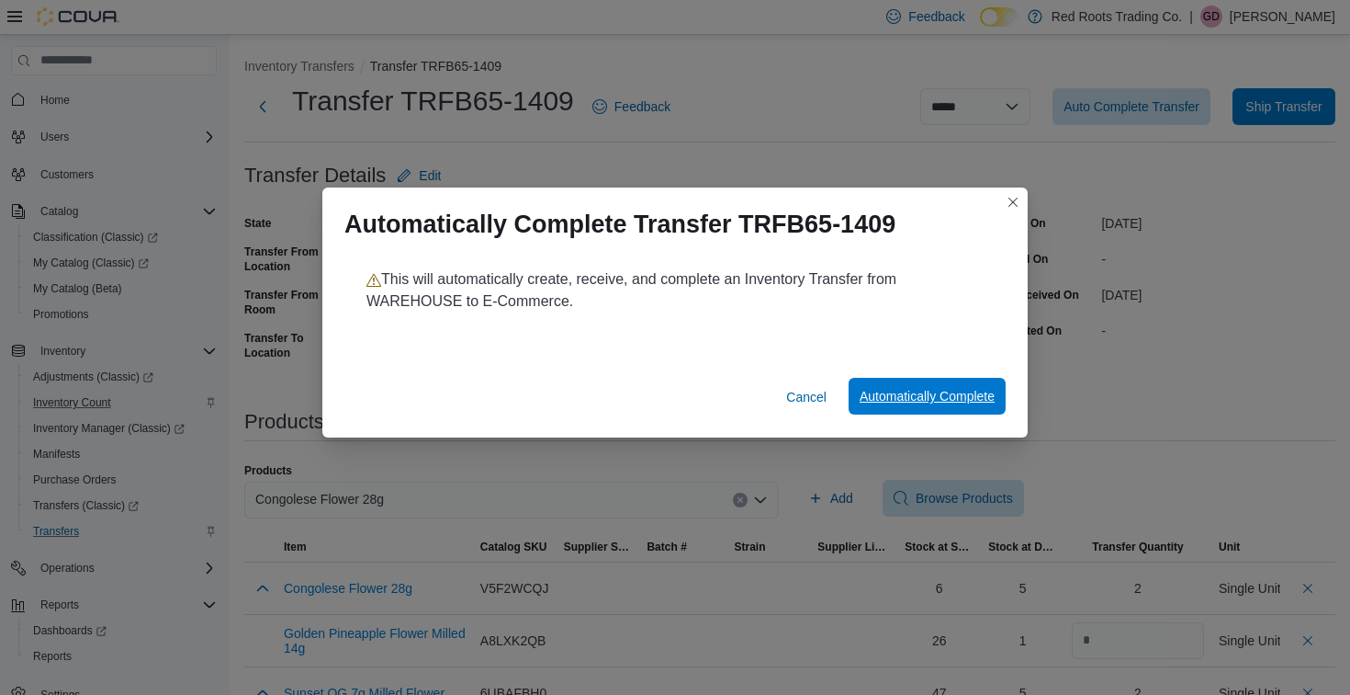
click at [890, 397] on span "Automatically Complete" at bounding box center [927, 396] width 135 height 18
